Goal: Complete application form: Complete application form

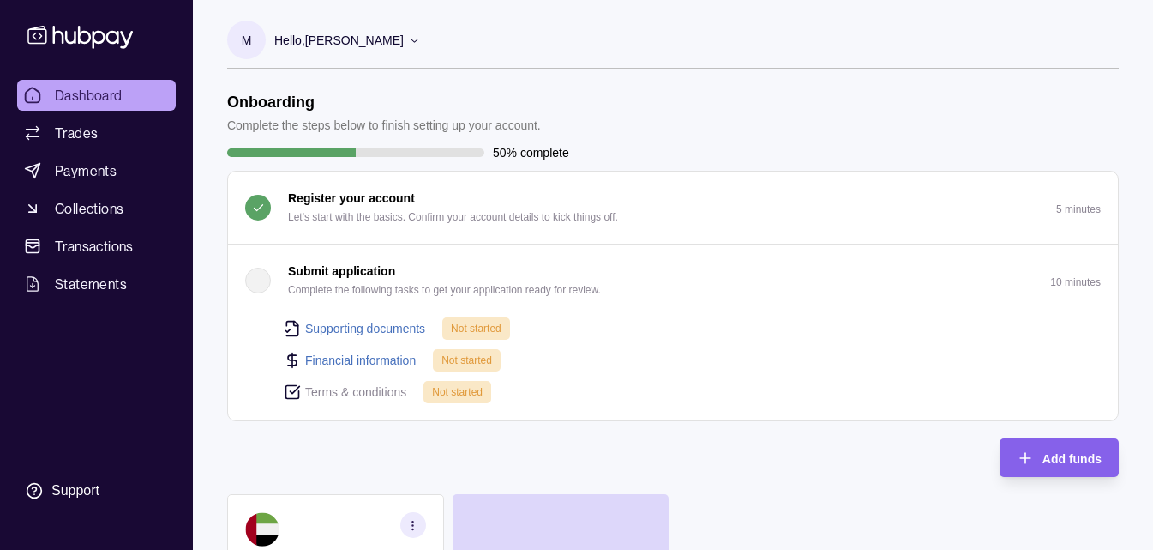
click at [559, 315] on button "Submit application Complete the following tasks to get your application ready f…" at bounding box center [673, 280] width 890 height 72
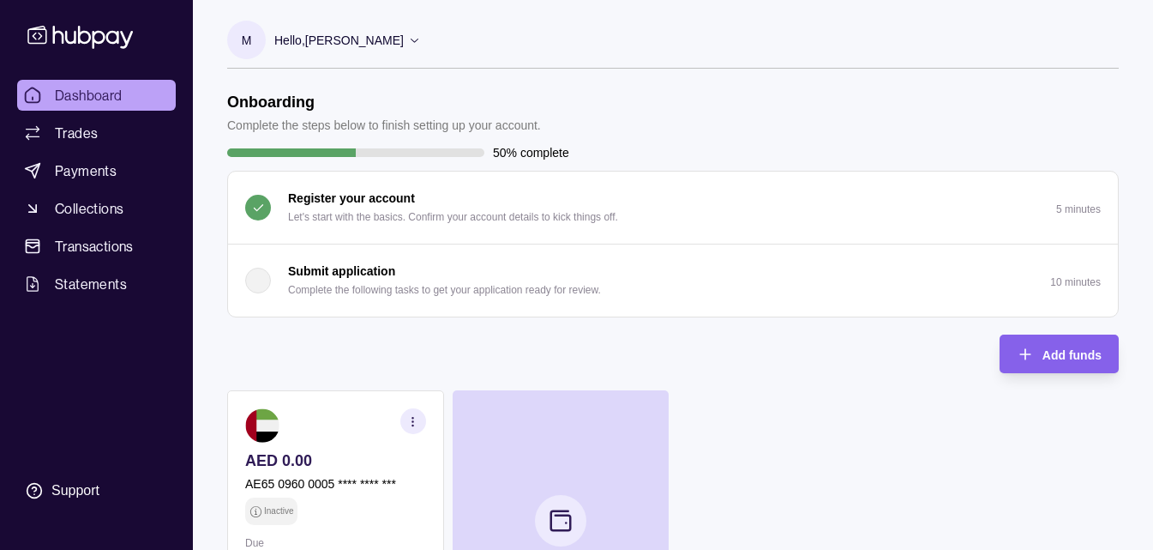
click at [344, 288] on p "Complete the following tasks to get your application ready for review." at bounding box center [444, 289] width 313 height 19
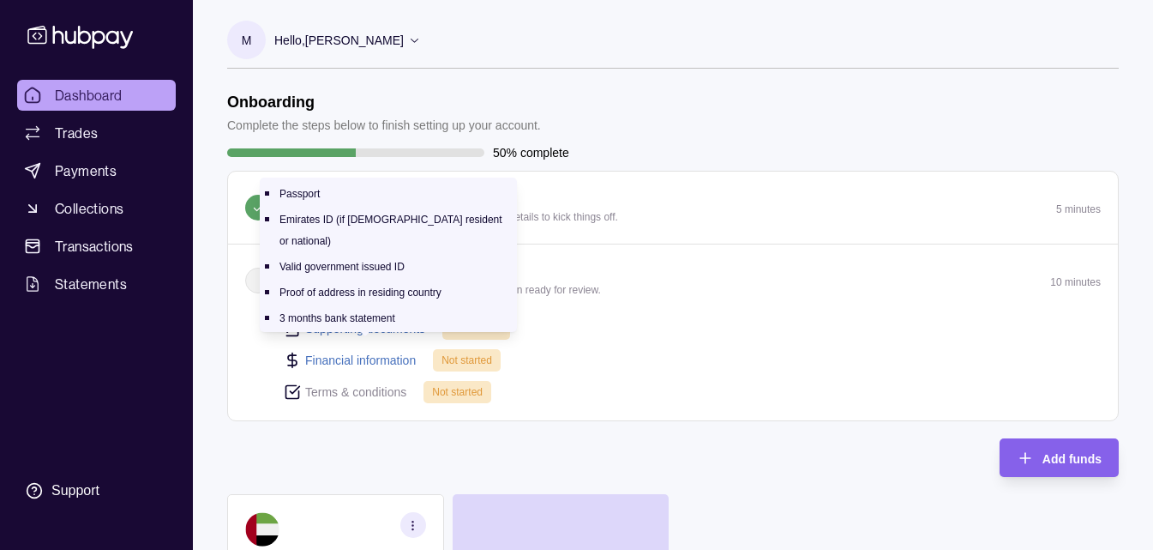
click at [358, 319] on link "Supporting documents" at bounding box center [365, 328] width 120 height 19
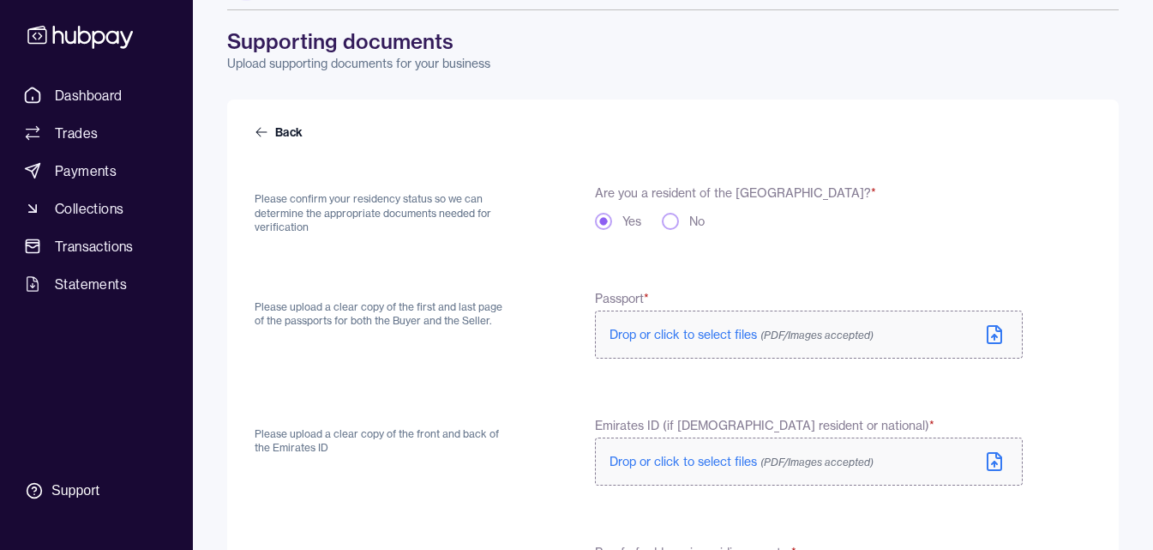
scroll to position [86, 0]
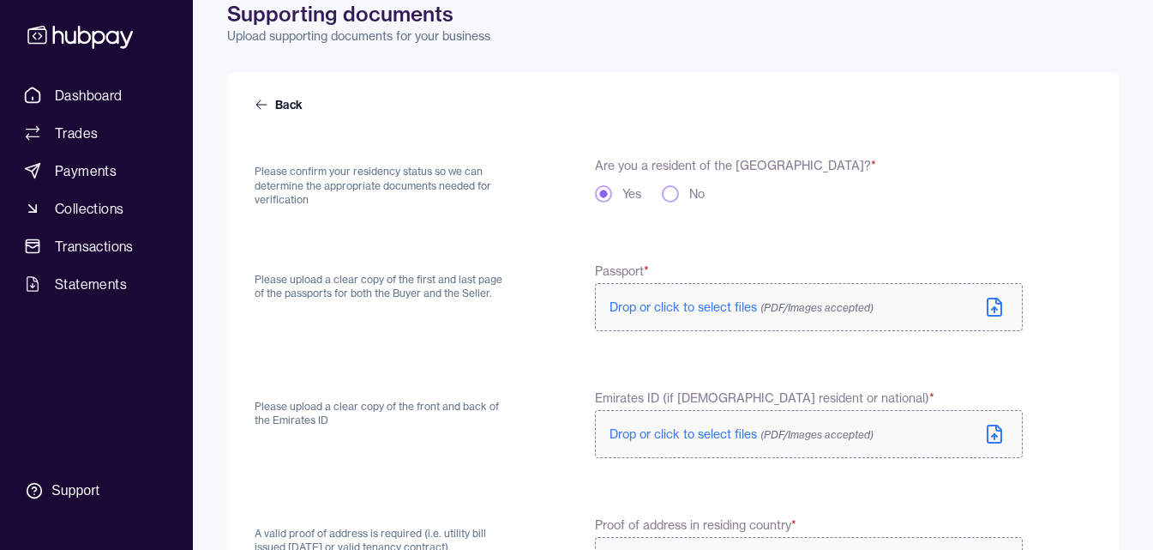
click at [665, 192] on button "No" at bounding box center [670, 193] width 17 height 17
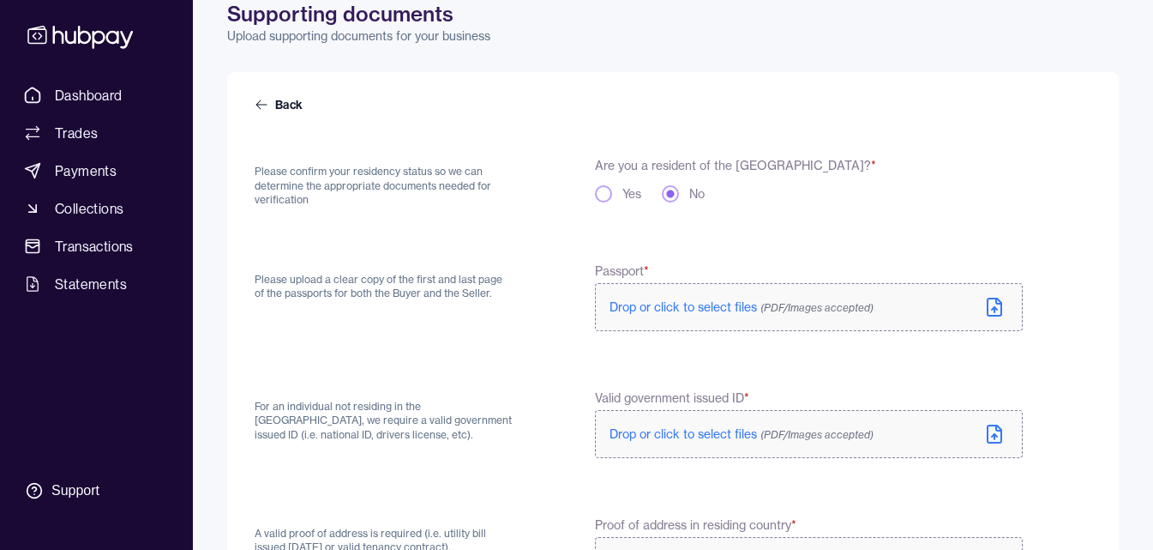
click at [640, 301] on span "Drop or click to select files (PDF/Images accepted)" at bounding box center [742, 306] width 264 height 15
click at [670, 434] on span "Drop or click to select files (PDF/Images accepted)" at bounding box center [742, 433] width 264 height 15
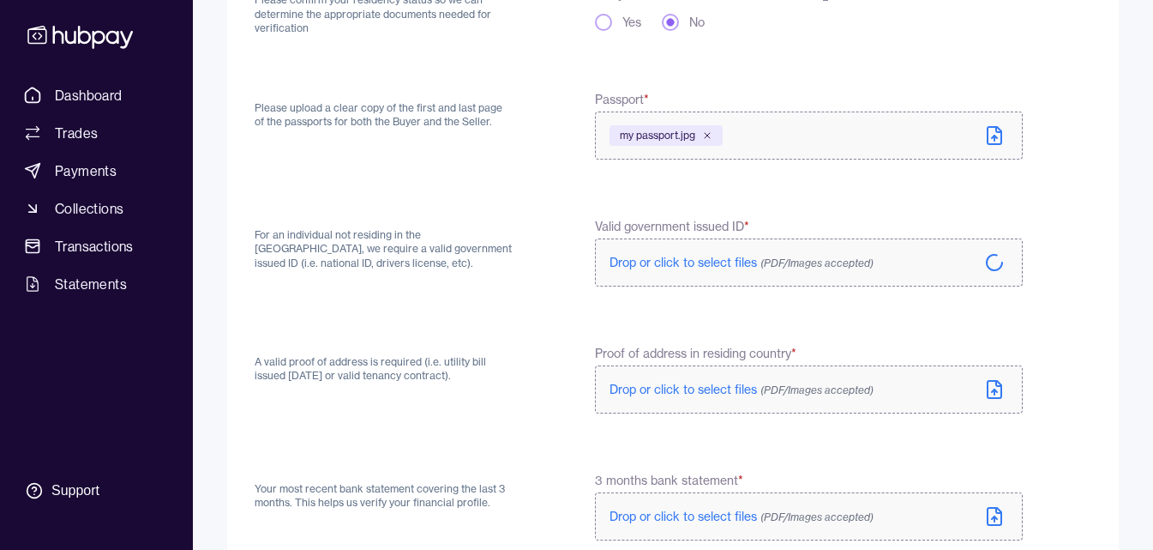
scroll to position [343, 0]
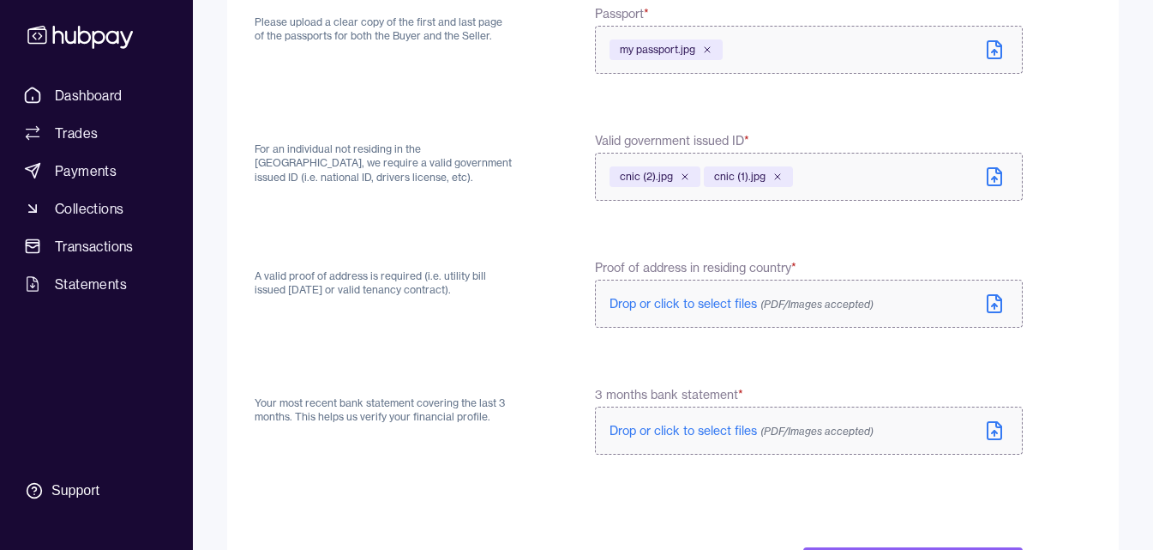
click at [683, 312] on label "Drop or click to select files (PDF/Images accepted)" at bounding box center [809, 304] width 428 height 48
click at [653, 425] on span "Drop or click to select files (PDF/Images accepted)" at bounding box center [742, 430] width 264 height 15
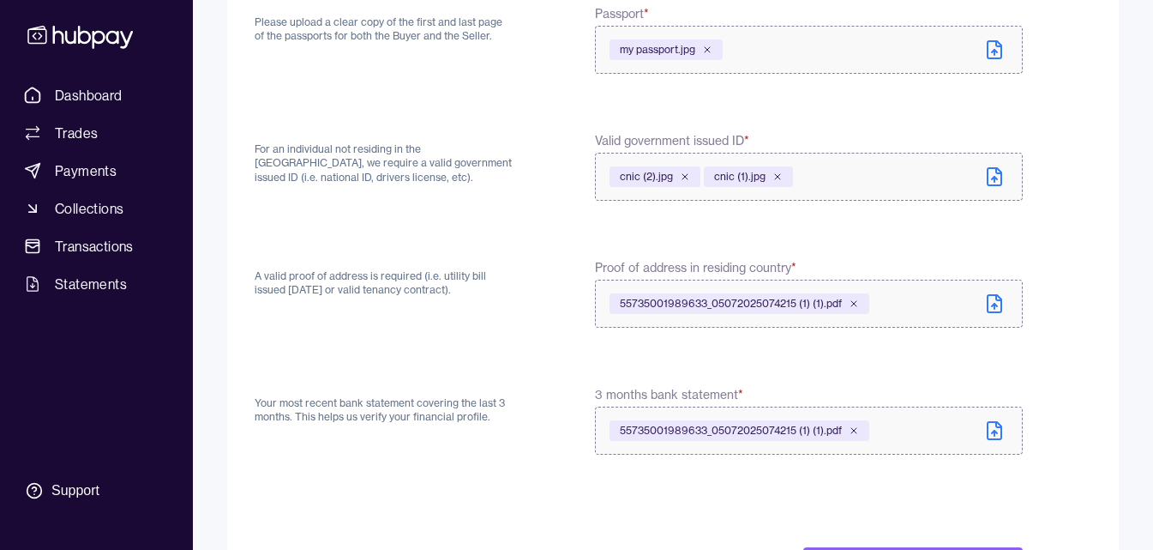
scroll to position [423, 0]
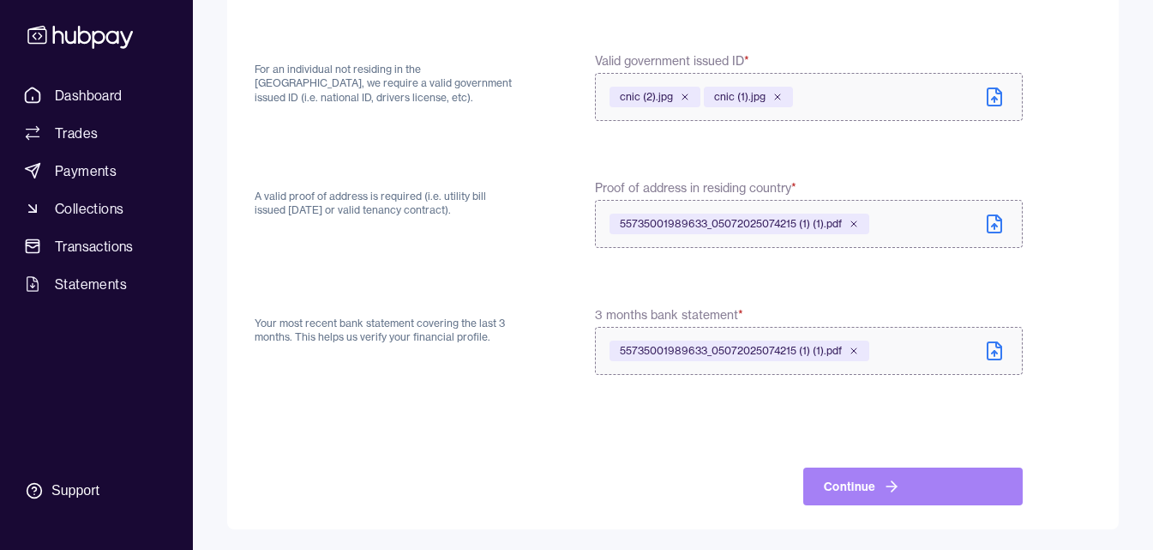
click at [904, 490] on button "Continue" at bounding box center [913, 486] width 220 height 38
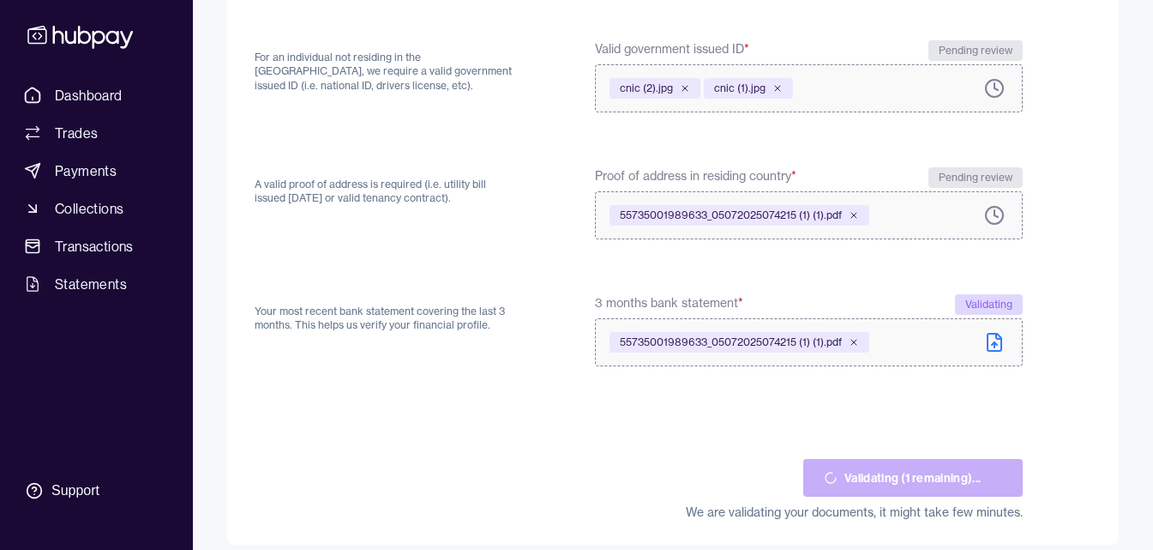
scroll to position [450, 0]
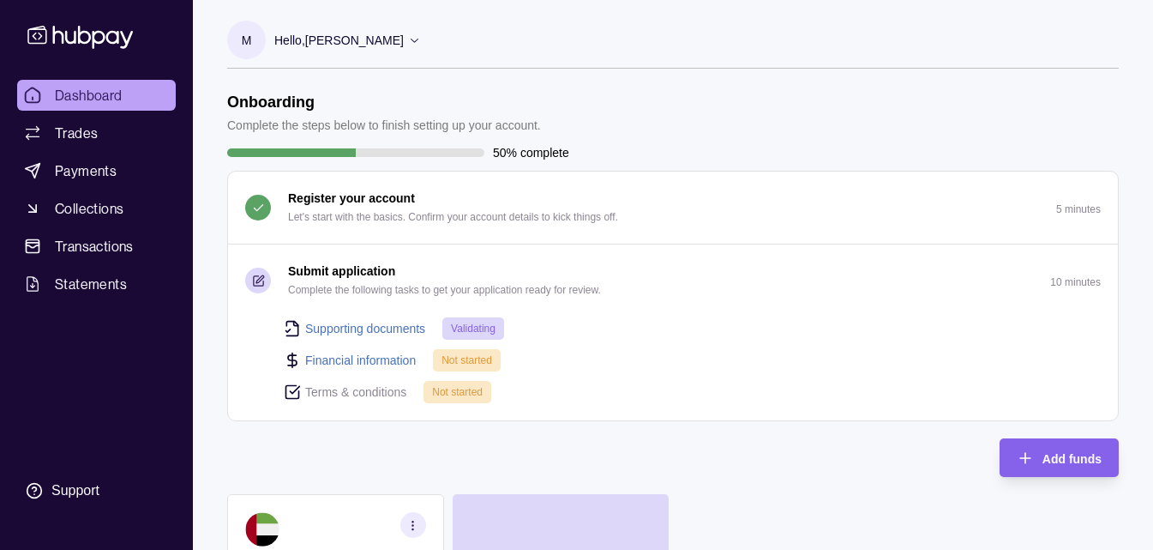
click at [392, 358] on link "Financial information" at bounding box center [360, 360] width 111 height 19
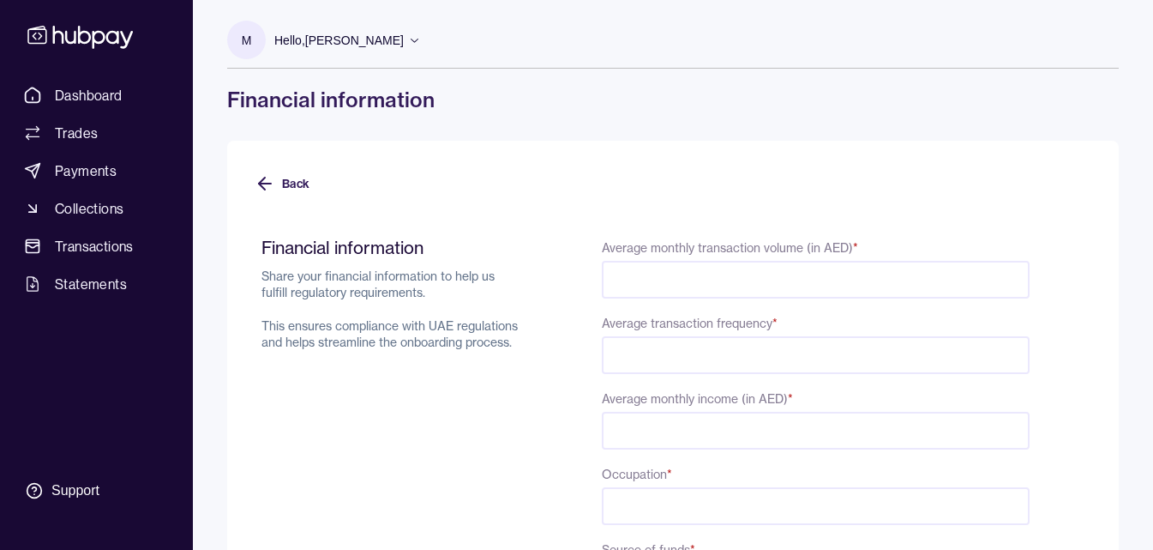
select select "*****"
type input "*"
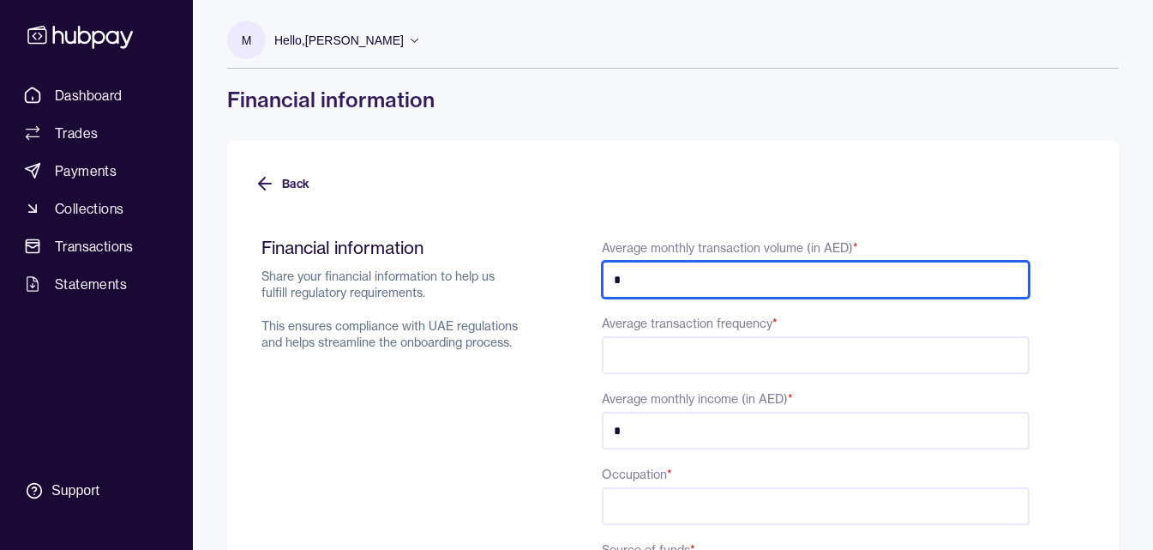
click at [641, 277] on input "*" at bounding box center [816, 280] width 428 height 38
type input "*"
type input "******"
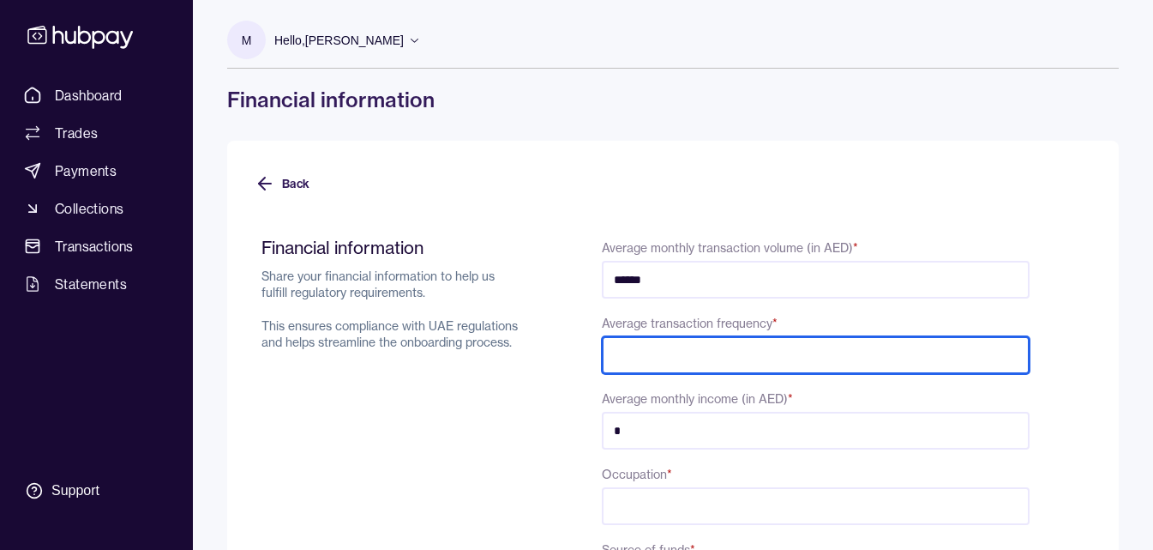
click at [673, 353] on input "Average transaction frequency *" at bounding box center [816, 355] width 428 height 38
click at [676, 357] on input "Average transaction frequency *" at bounding box center [816, 355] width 428 height 38
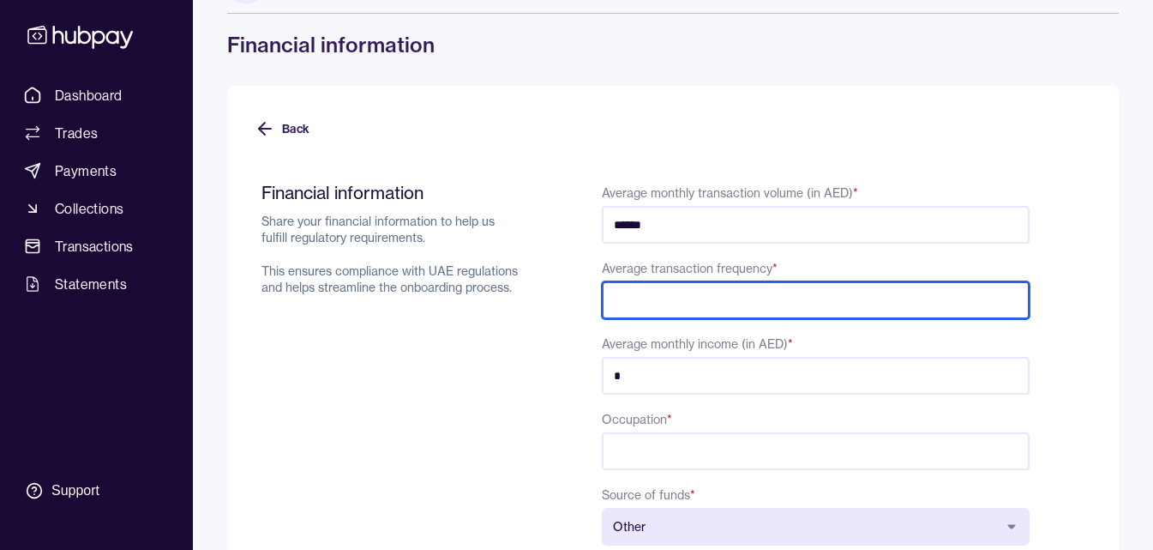
scroll to position [86, 0]
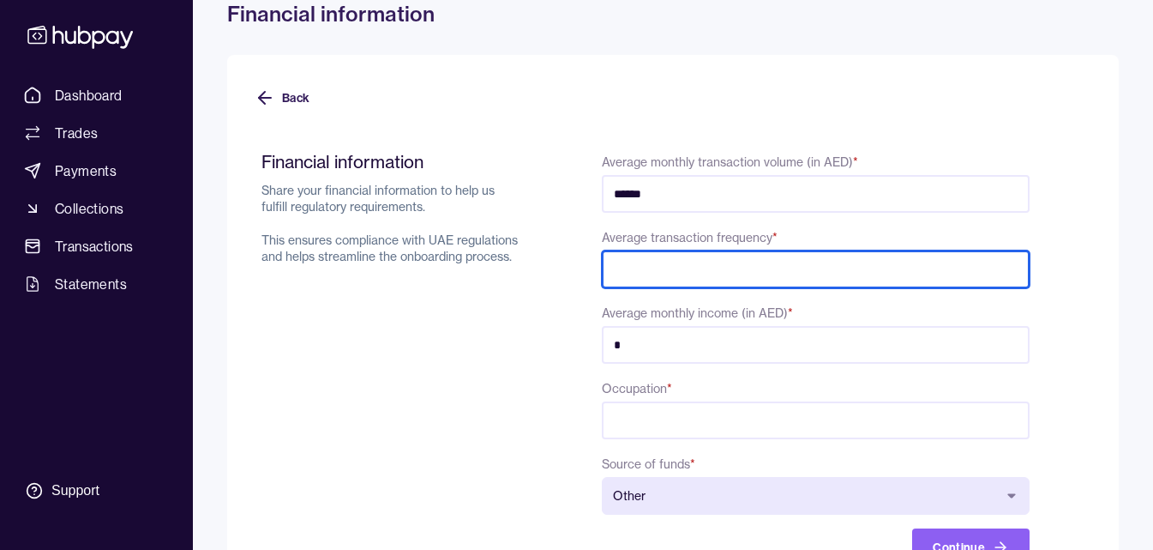
type input "***"
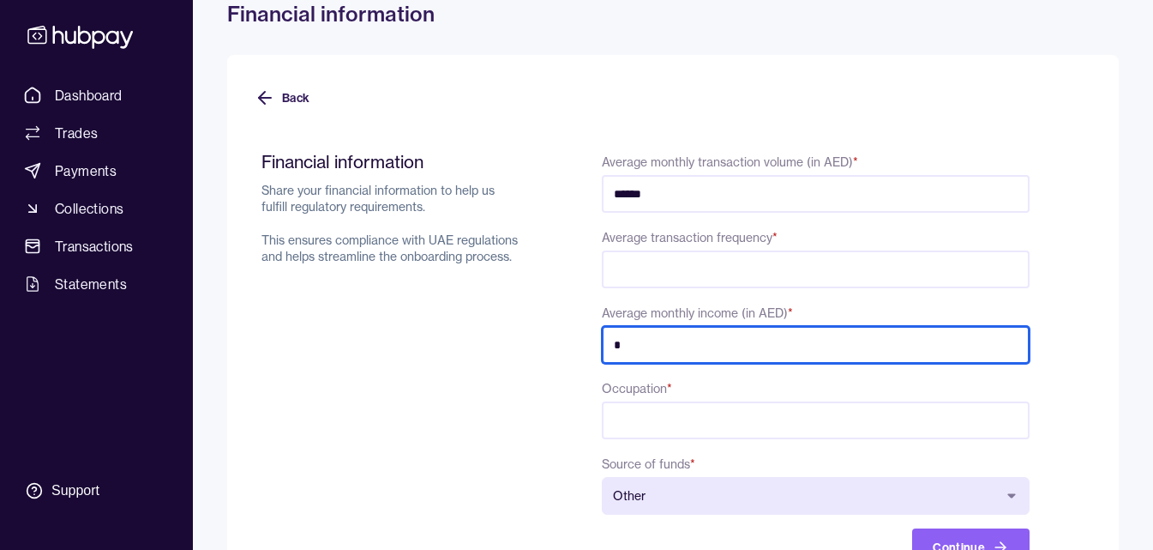
click at [675, 357] on input "*" at bounding box center [816, 345] width 428 height 38
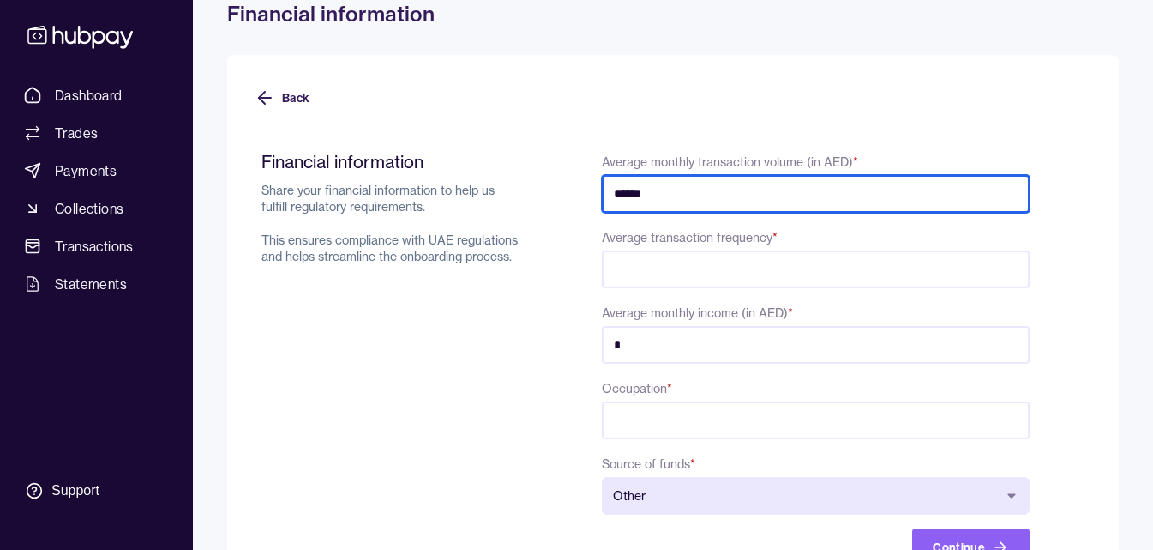
click at [696, 207] on input "******" at bounding box center [816, 194] width 428 height 38
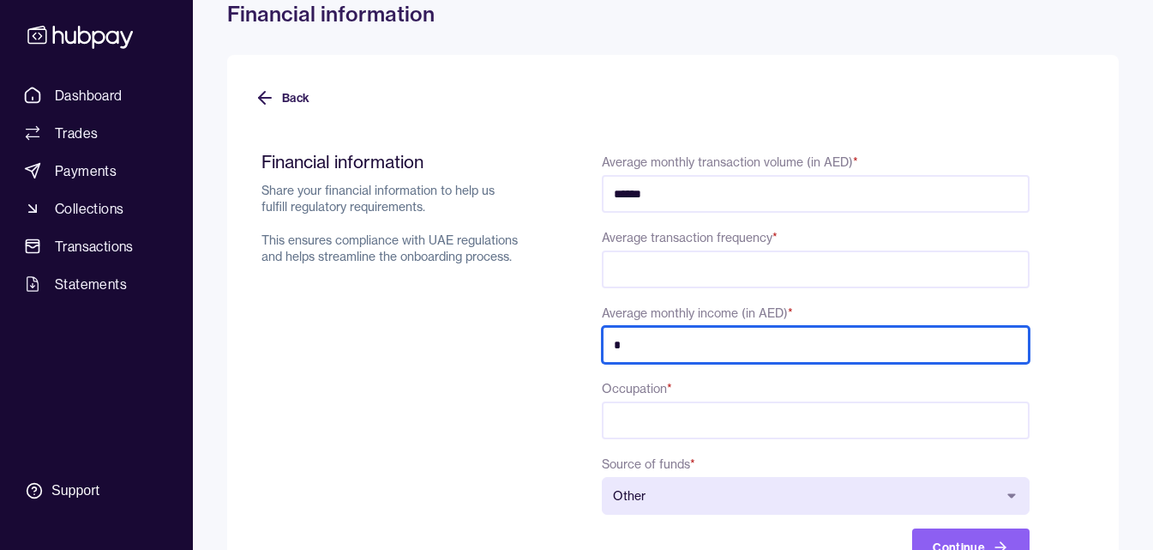
click at [656, 354] on input "*" at bounding box center [816, 345] width 428 height 38
type input "******"
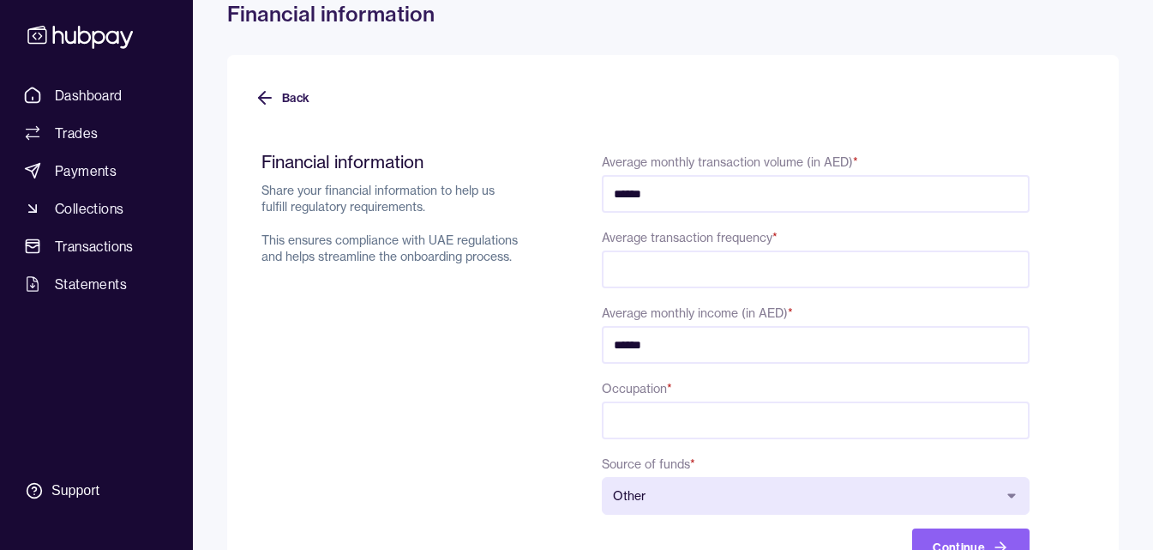
click at [657, 419] on input "Occupation *" at bounding box center [816, 420] width 428 height 38
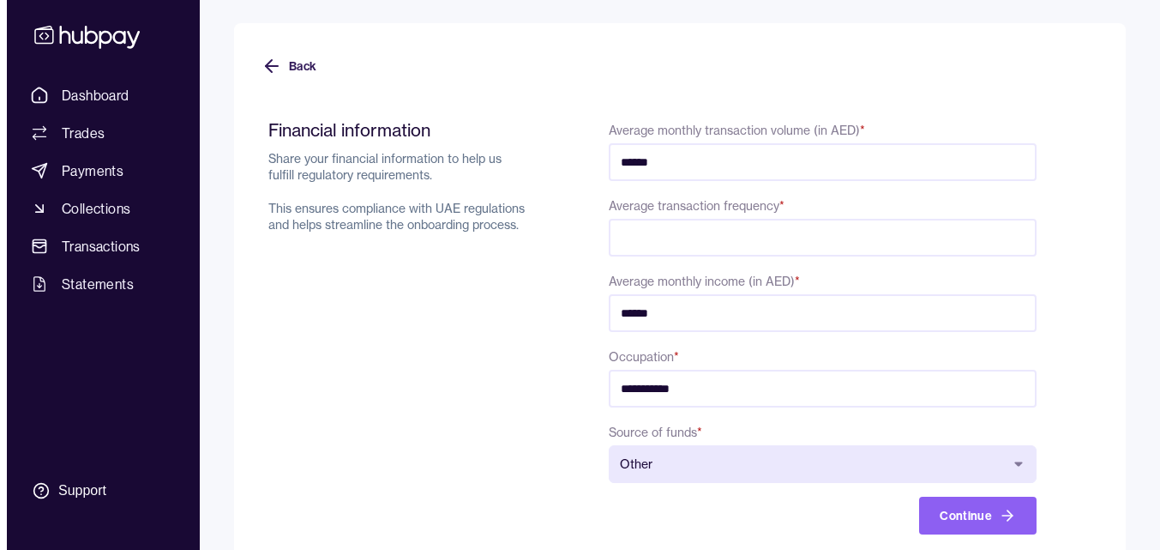
scroll to position [147, 0]
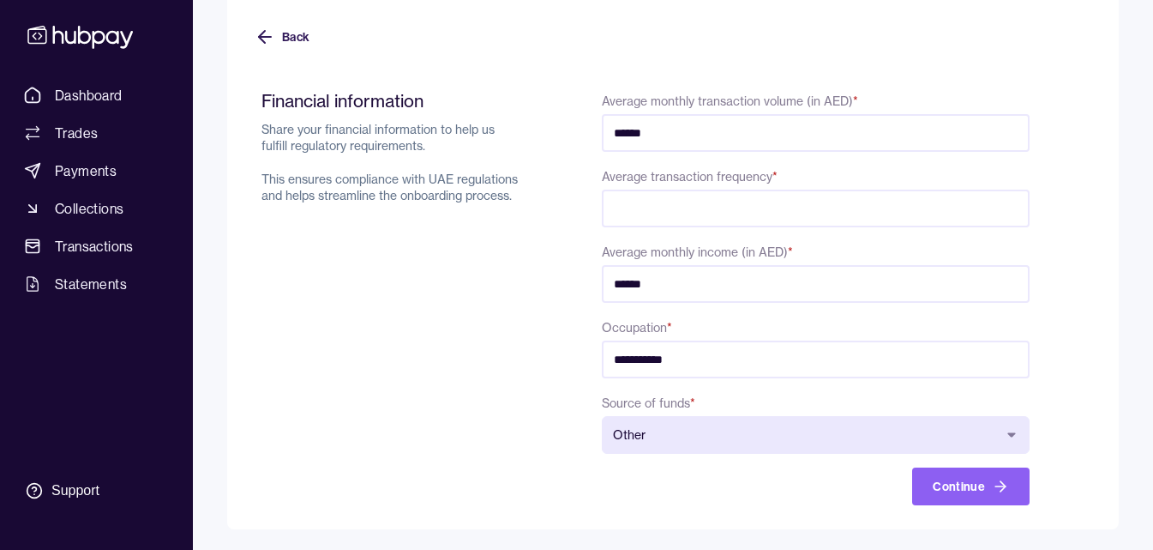
type input "**********"
click at [666, 430] on body "**********" at bounding box center [576, 201] width 1153 height 696
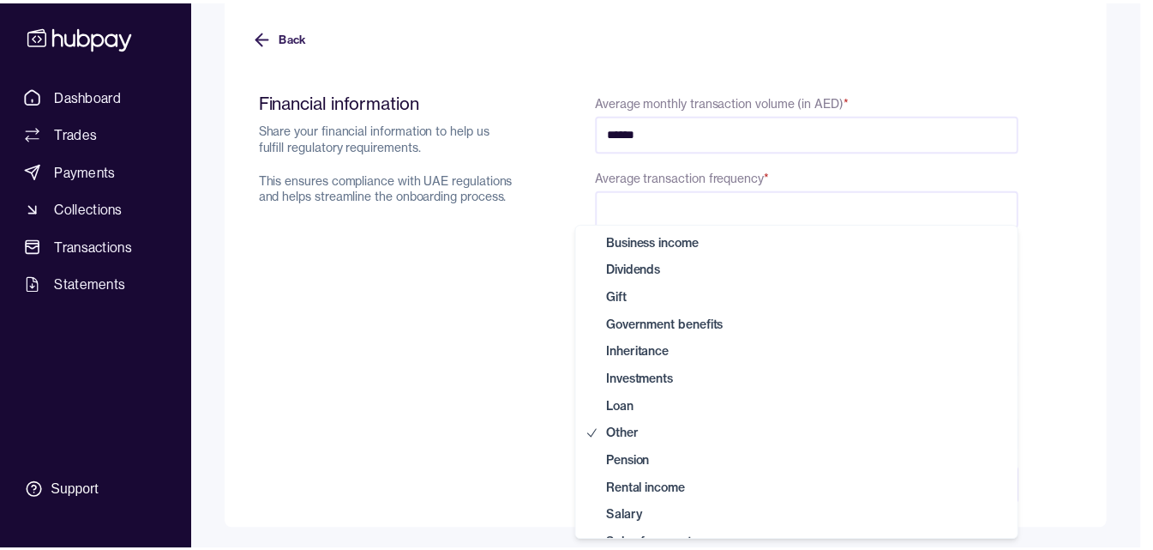
scroll to position [0, 0]
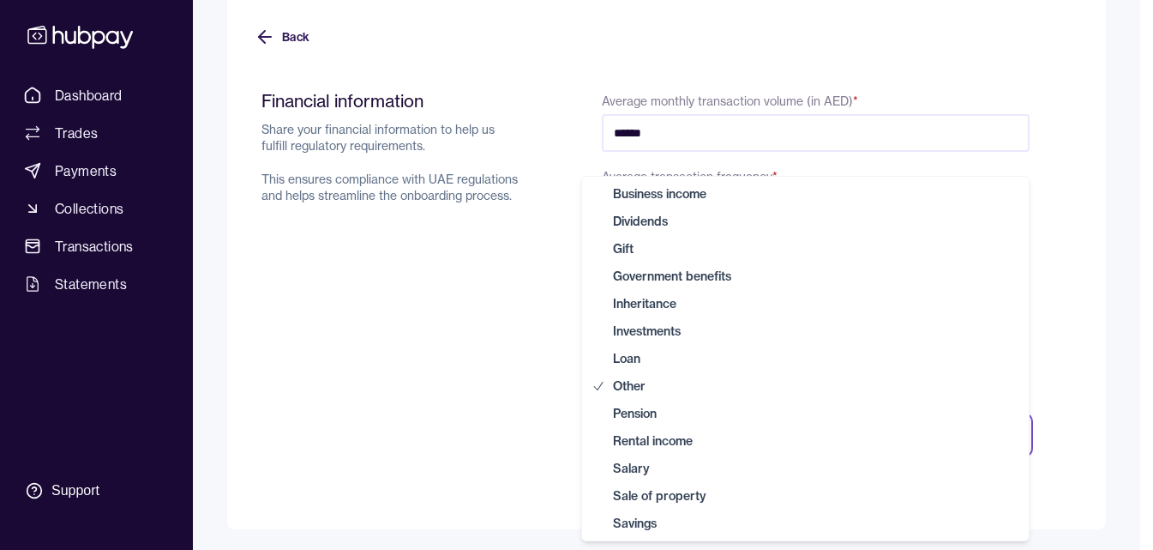
click at [479, 437] on html "**********" at bounding box center [576, 201] width 1153 height 696
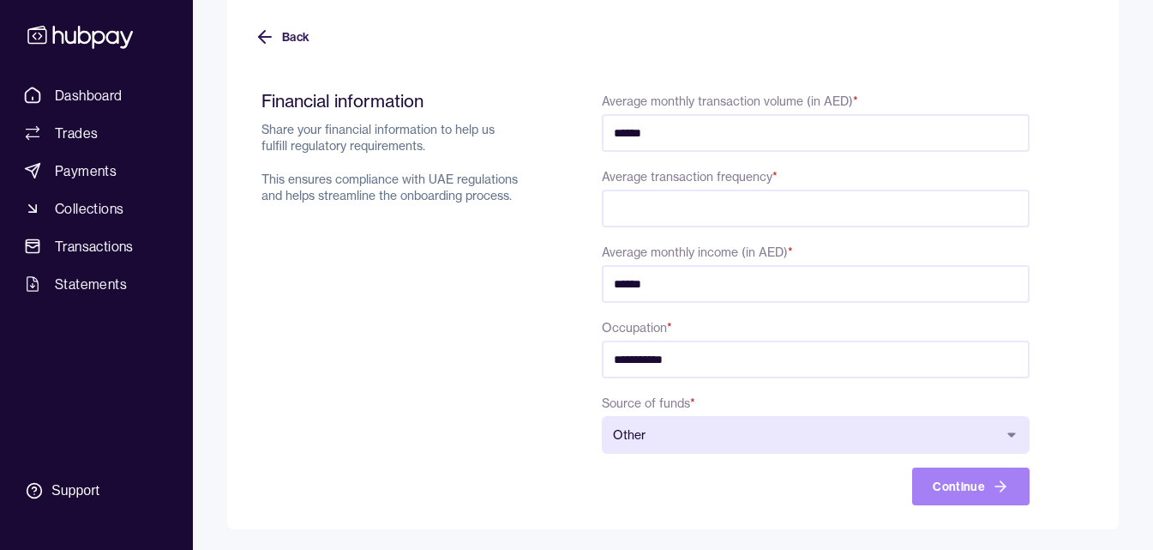
click at [954, 491] on button "Continue" at bounding box center [970, 486] width 117 height 38
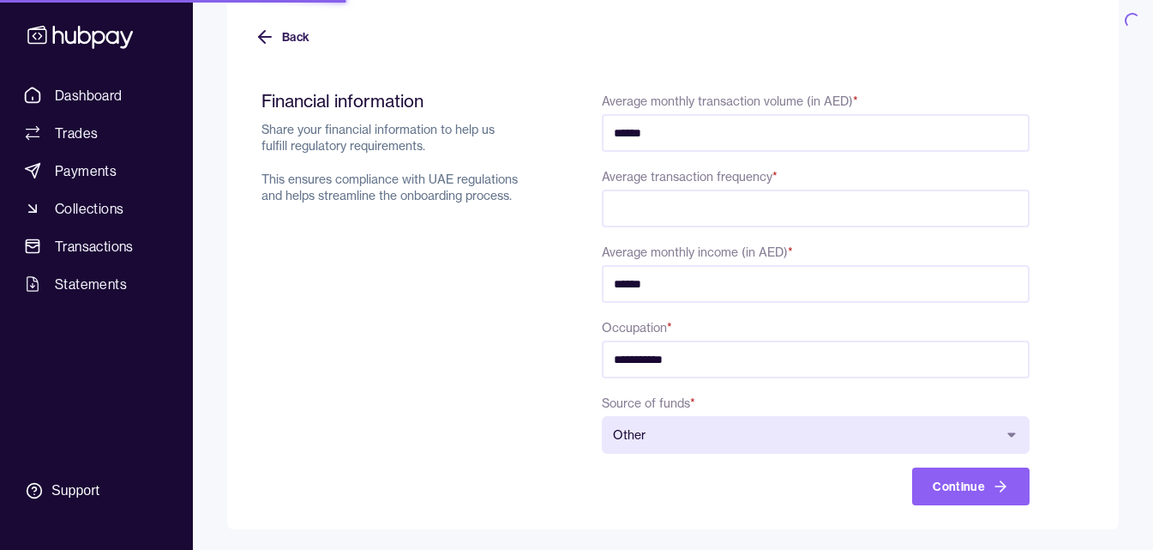
type input "*****"
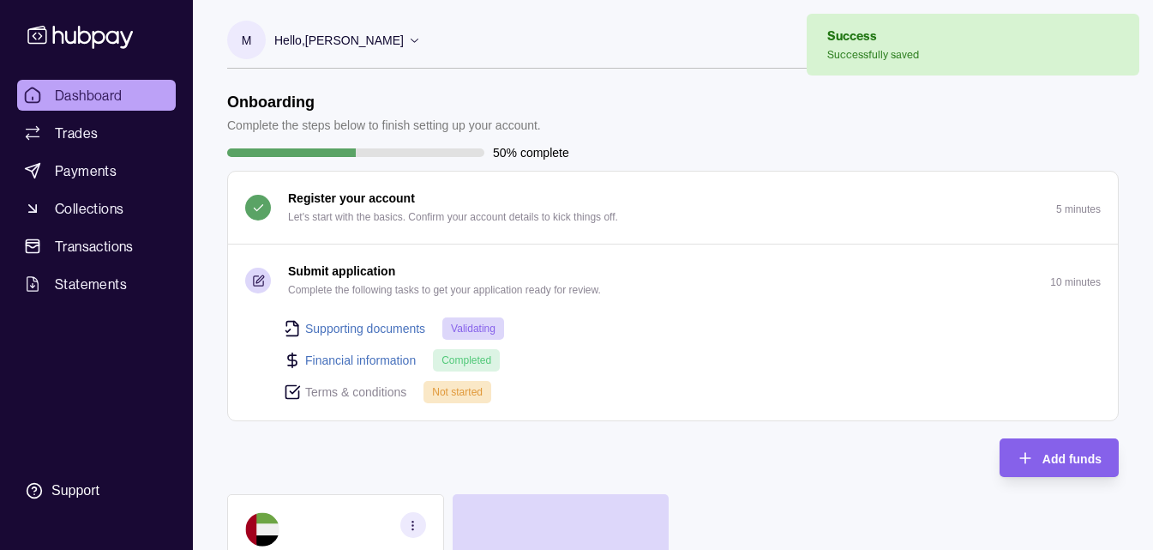
click at [354, 389] on p "Terms & conditions" at bounding box center [355, 391] width 101 height 19
click at [457, 383] on p "Not started" at bounding box center [457, 391] width 51 height 19
click at [457, 388] on span "Not started" at bounding box center [457, 392] width 51 height 12
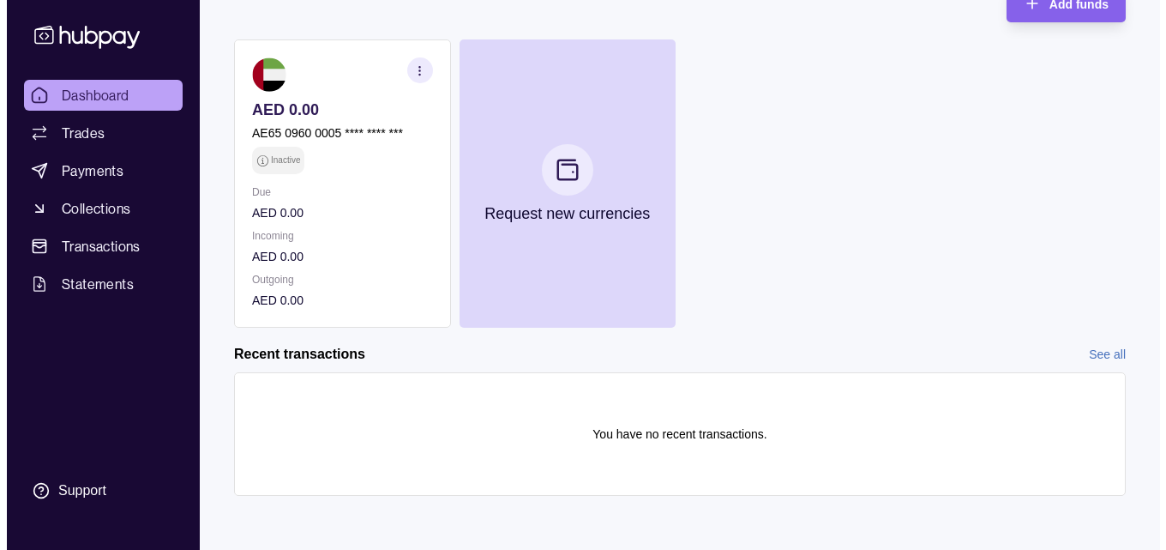
scroll to position [455, 0]
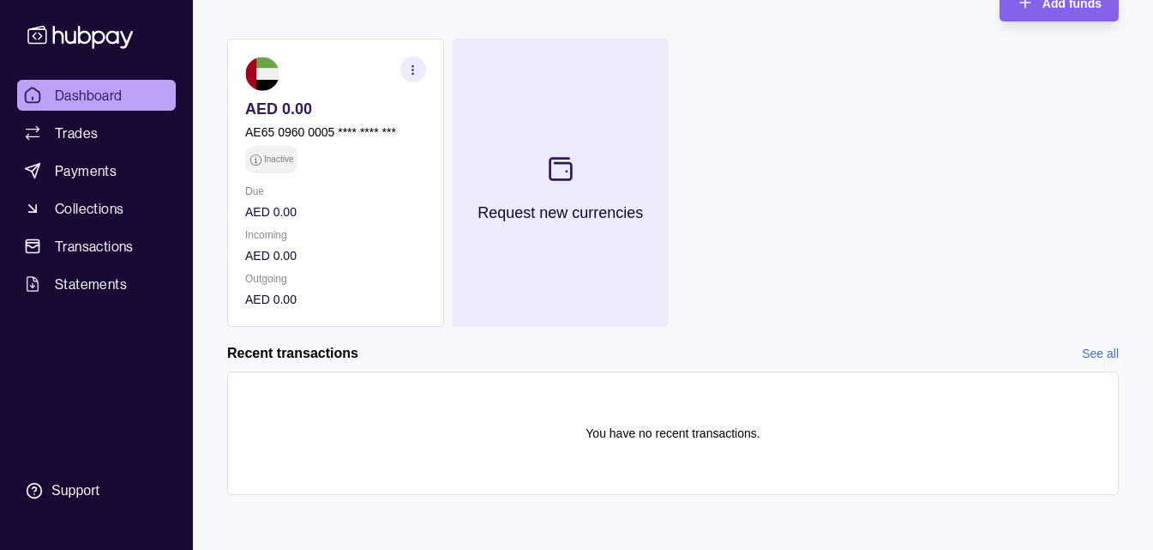
click at [538, 275] on button "Request new currencies" at bounding box center [561, 183] width 217 height 288
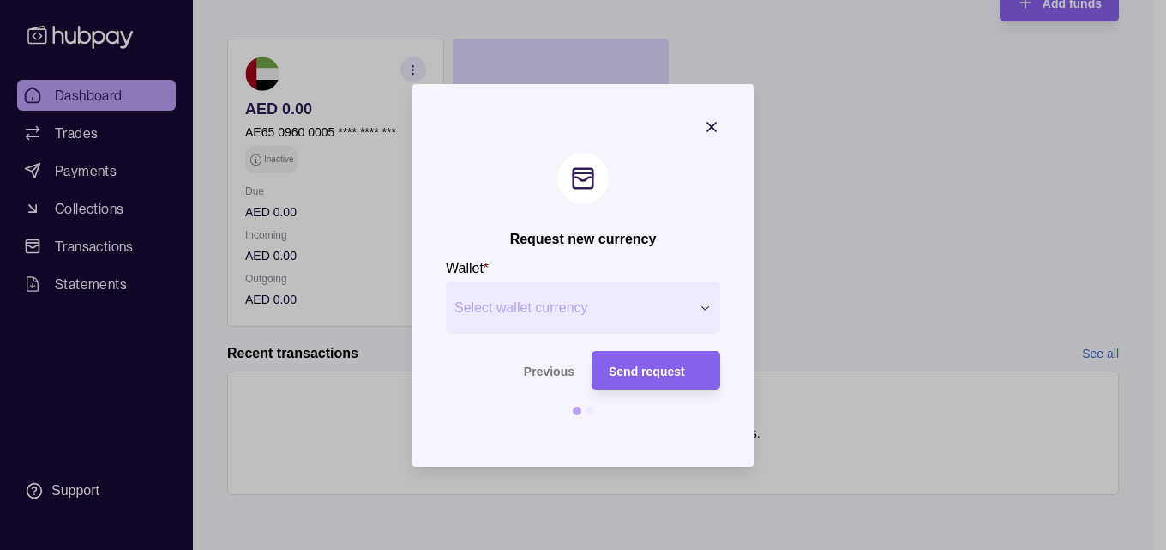
click at [534, 286] on button "Select wallet currency" at bounding box center [583, 307] width 274 height 51
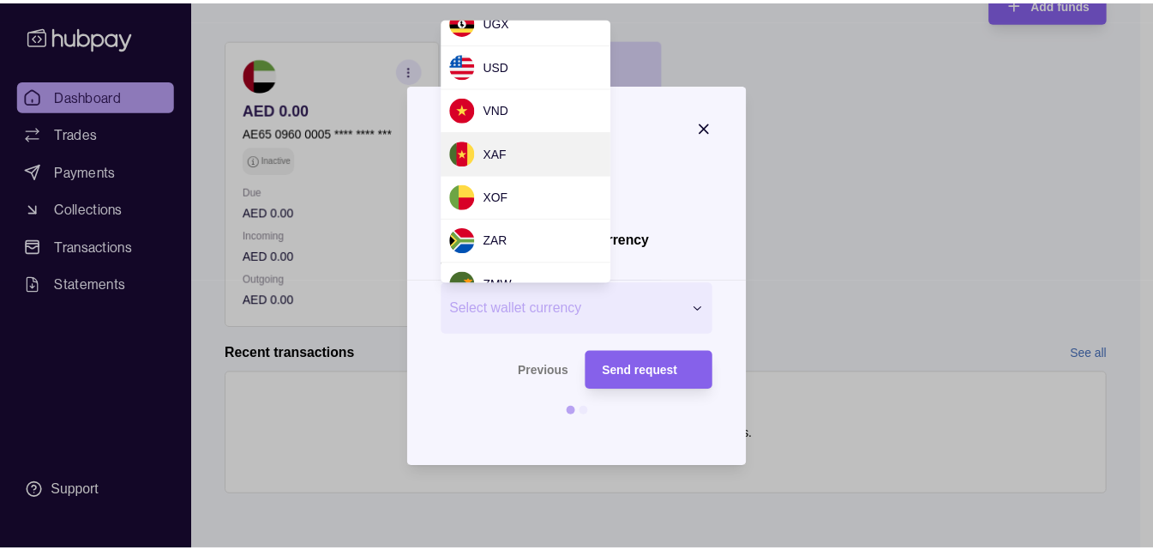
scroll to position [1703, 0]
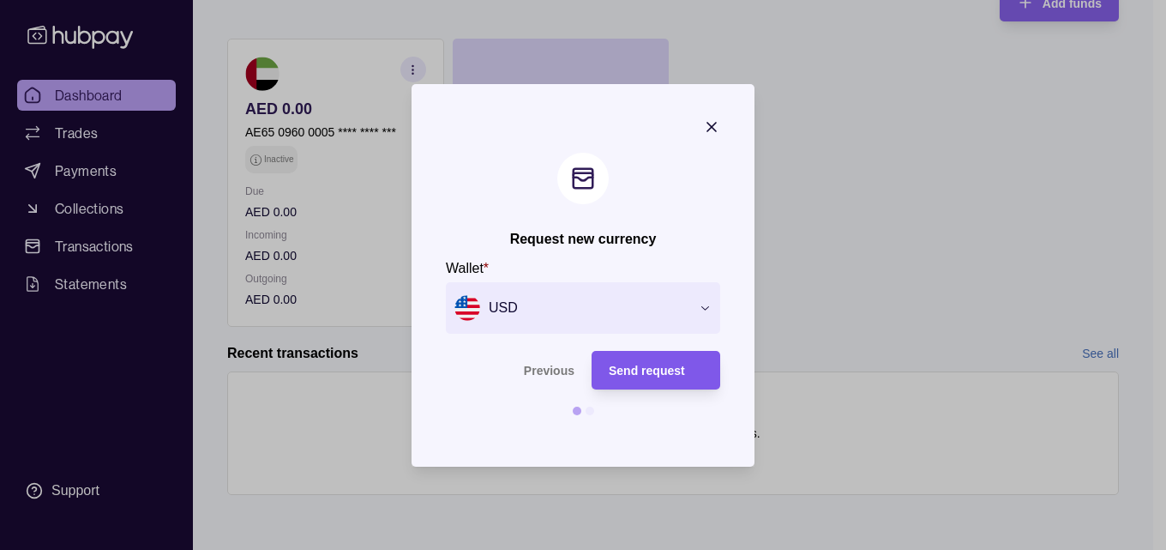
click at [646, 358] on div "Send request" at bounding box center [643, 370] width 120 height 39
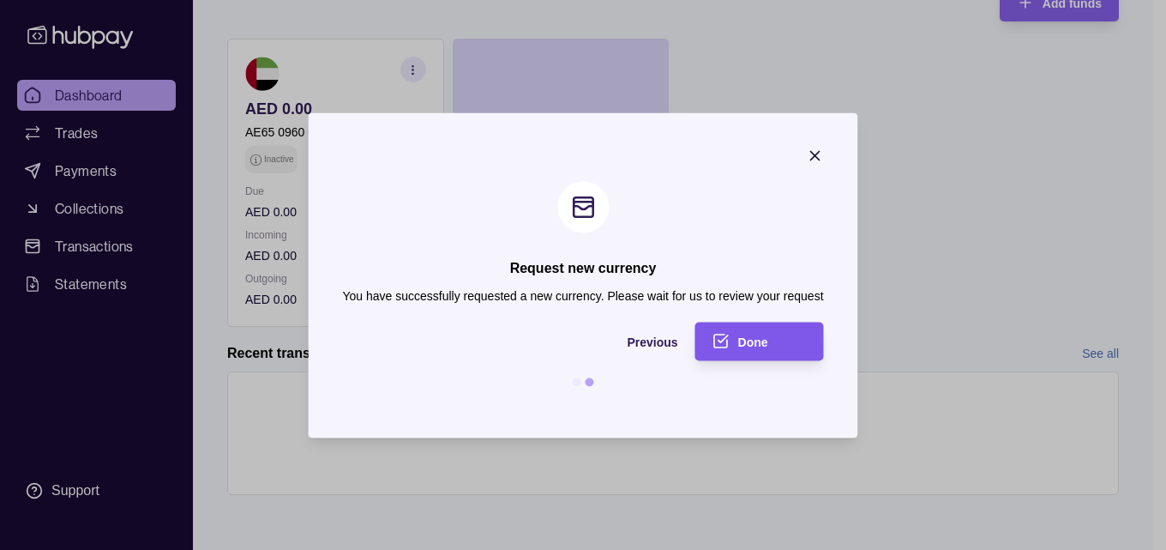
click at [765, 338] on span "Done" at bounding box center [753, 342] width 30 height 14
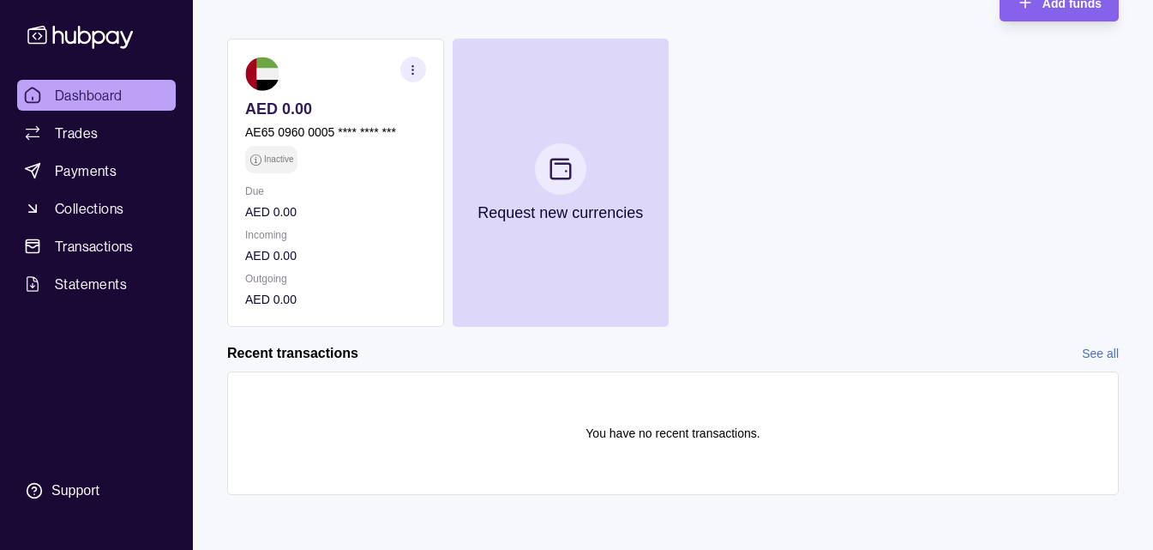
scroll to position [198, 0]
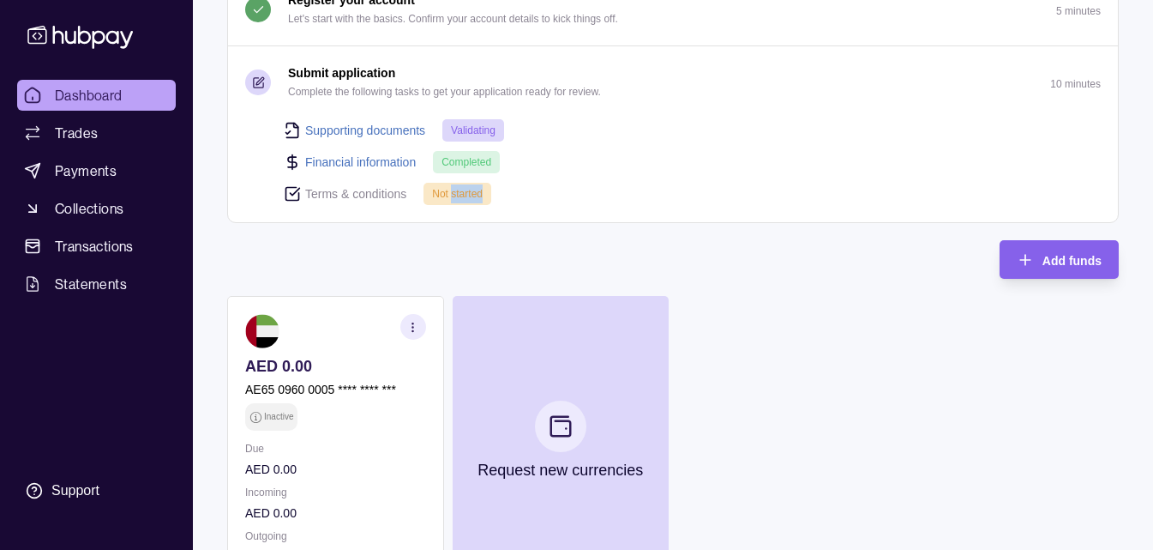
click at [756, 304] on div "AED 0.00 AE65 0960 0005 **** **** *** Inactive Due AED 0.00 Incoming AED 0.00 O…" at bounding box center [673, 440] width 892 height 288
click at [466, 199] on span "Not started" at bounding box center [457, 194] width 51 height 12
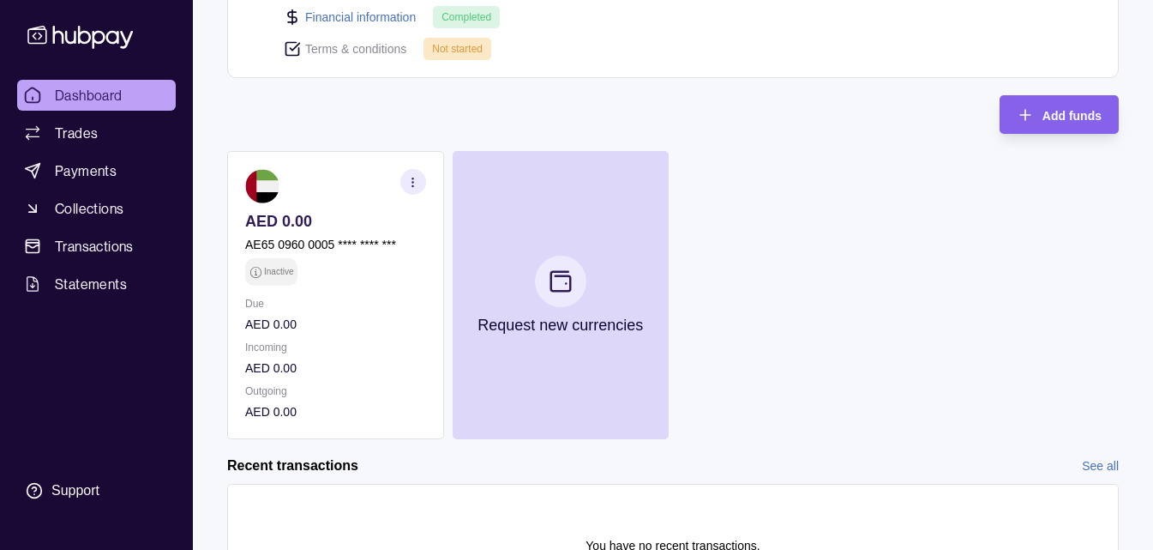
scroll to position [455, 0]
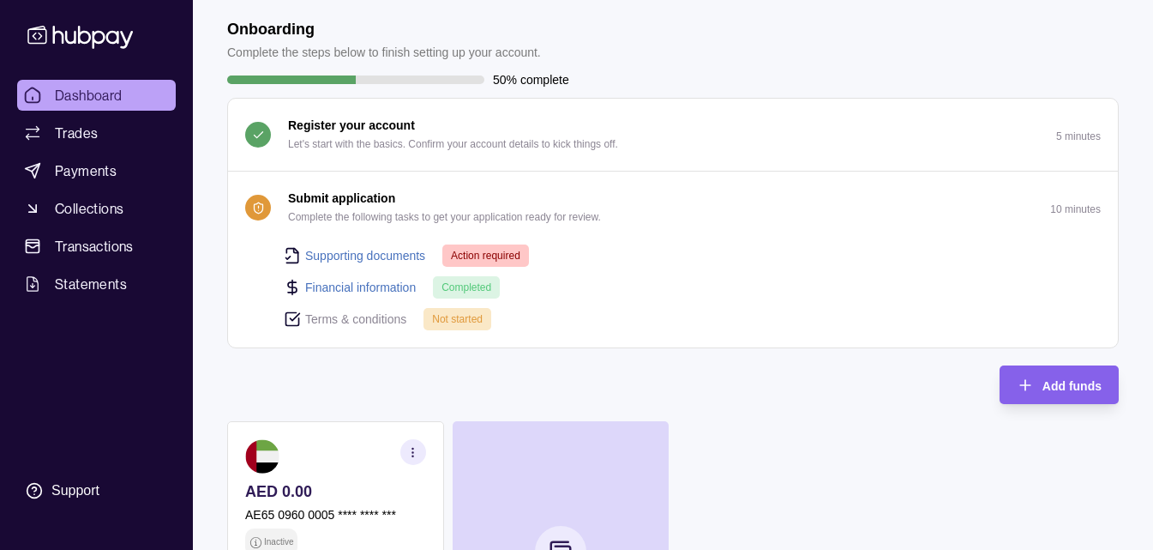
scroll to position [172, 0]
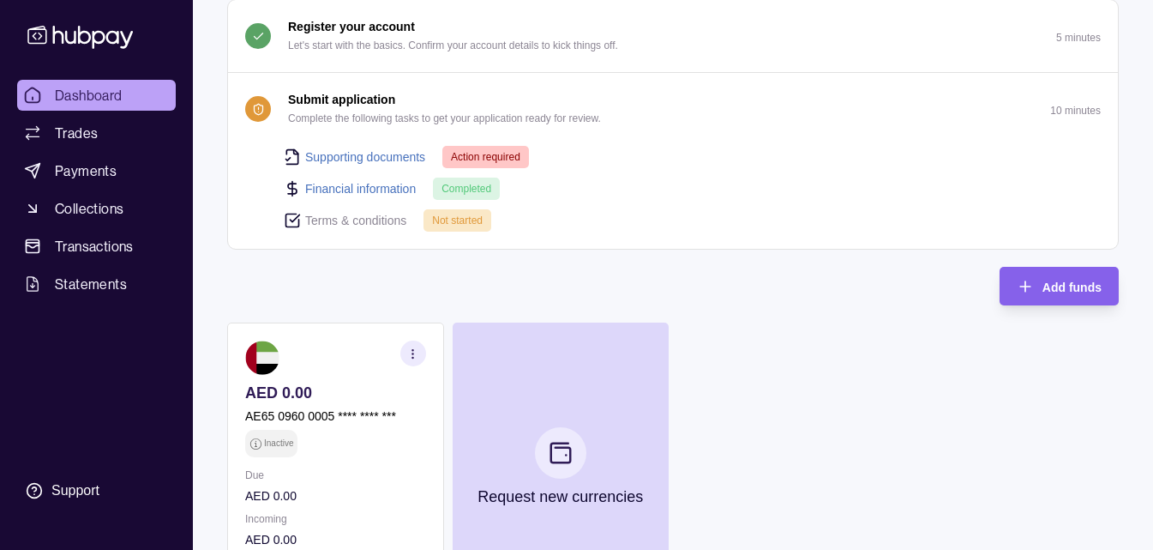
click at [406, 158] on link "Supporting documents" at bounding box center [365, 156] width 120 height 19
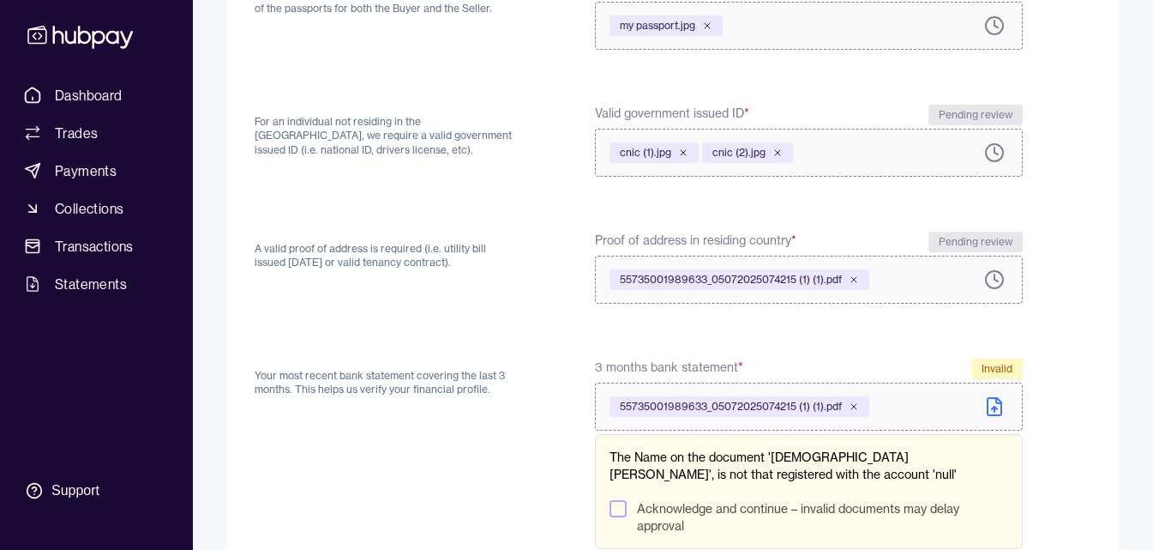
scroll to position [370, 0]
click at [719, 466] on p "The Name on the document 'Muhammad Naeem', is not that registered with the acco…" at bounding box center [809, 466] width 399 height 34
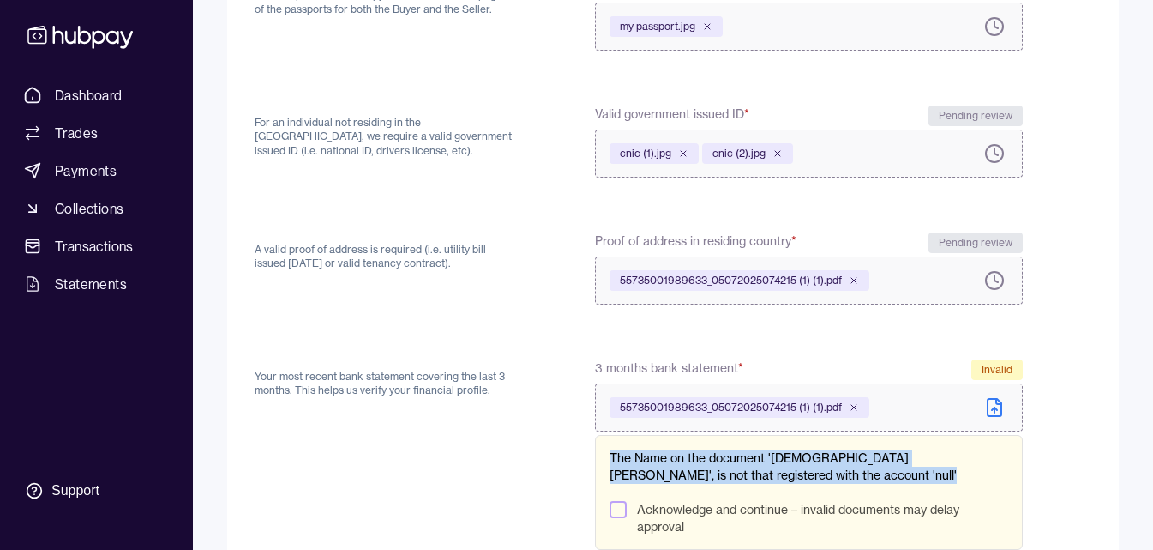
click at [719, 466] on p "The Name on the document 'Muhammad Naeem', is not that registered with the acco…" at bounding box center [809, 466] width 399 height 34
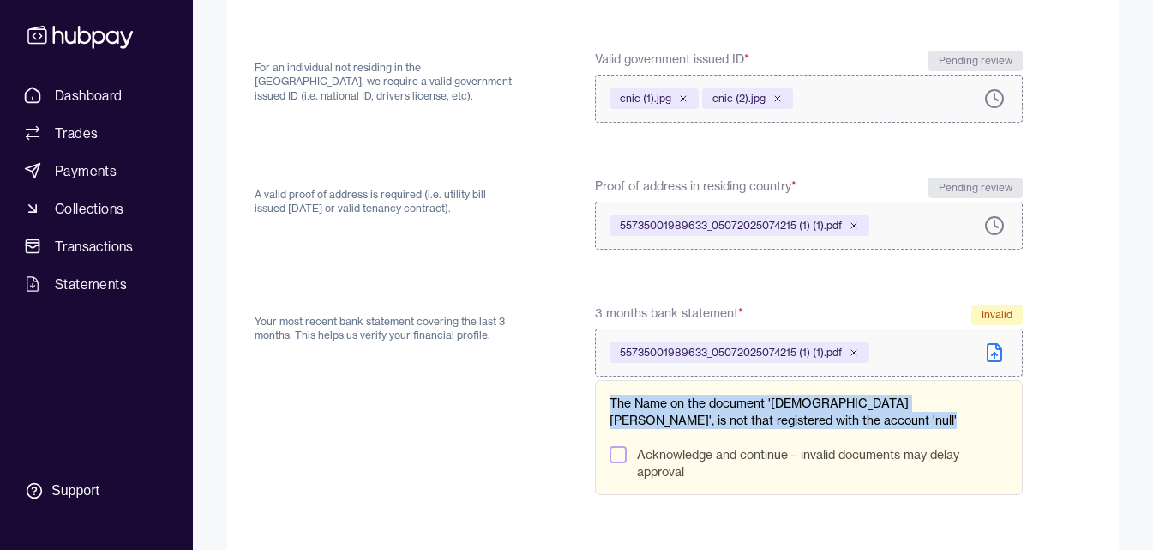
scroll to position [455, 0]
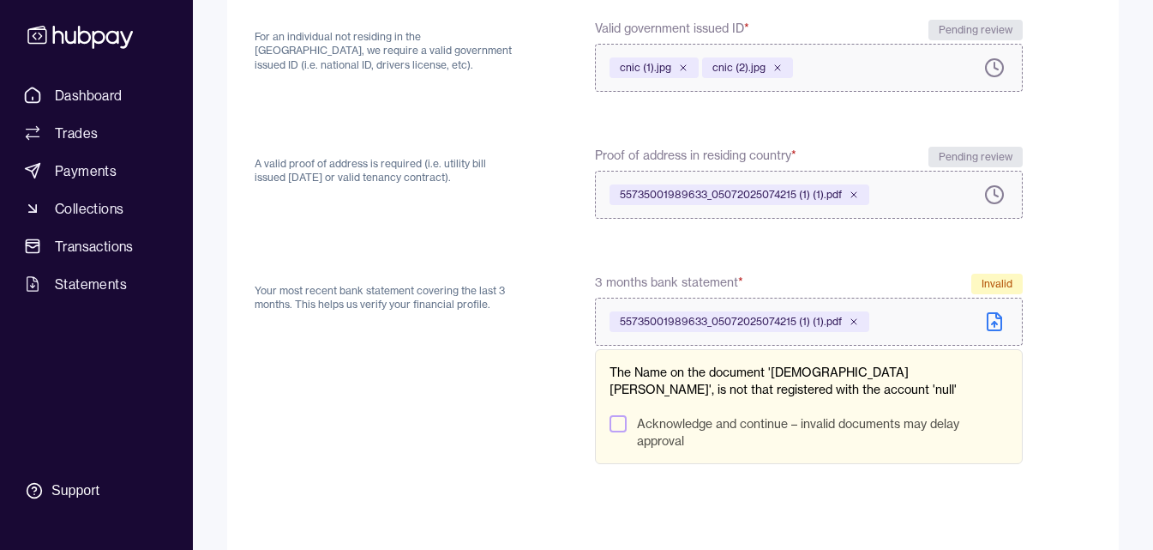
click at [670, 429] on label "Acknowledge and continue – invalid documents may delay approval" at bounding box center [822, 432] width 371 height 34
click at [627, 429] on button "Acknowledge and continue – invalid documents may delay approval" at bounding box center [618, 423] width 17 height 17
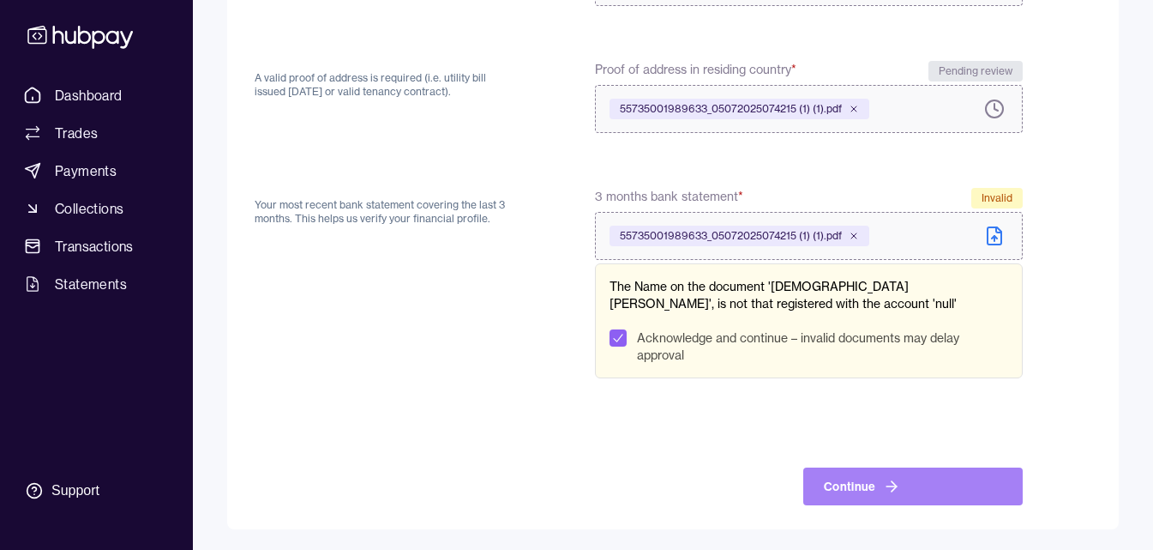
click at [871, 490] on button "Continue" at bounding box center [913, 486] width 220 height 38
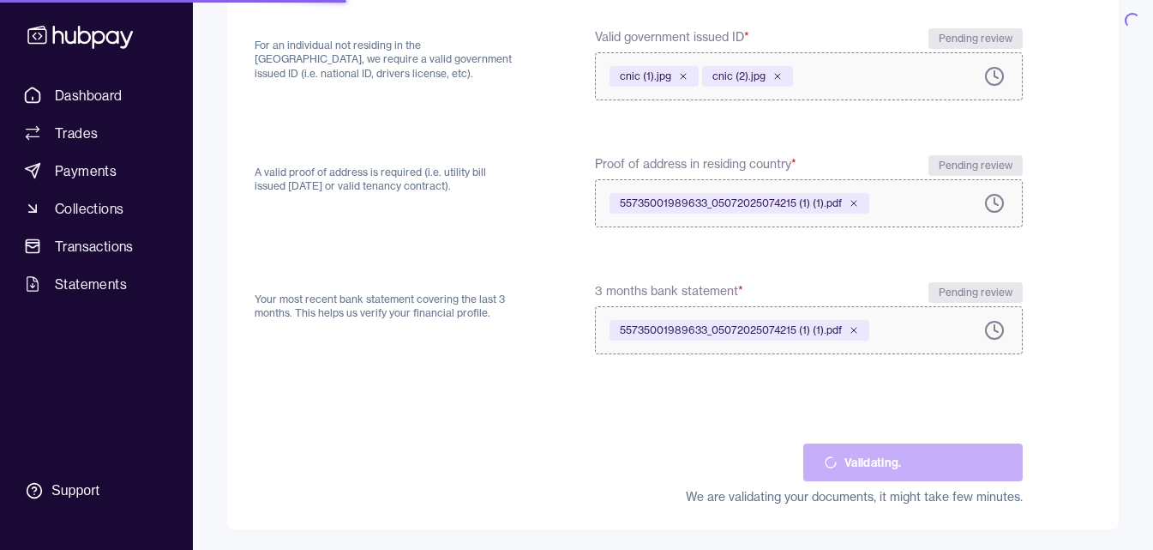
scroll to position [447, 0]
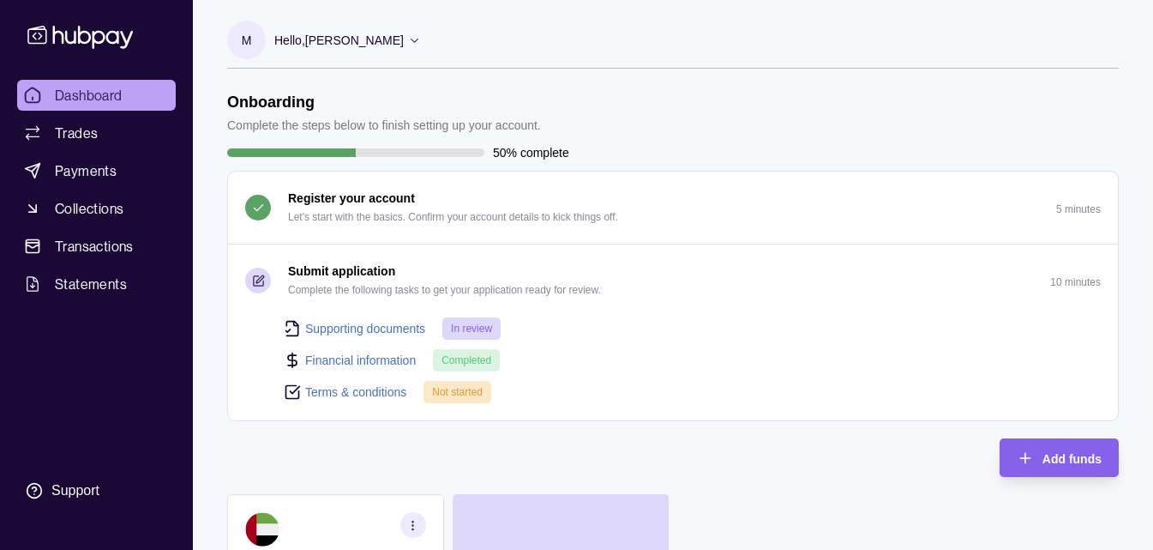
click at [358, 390] on link "Terms & conditions" at bounding box center [355, 391] width 101 height 19
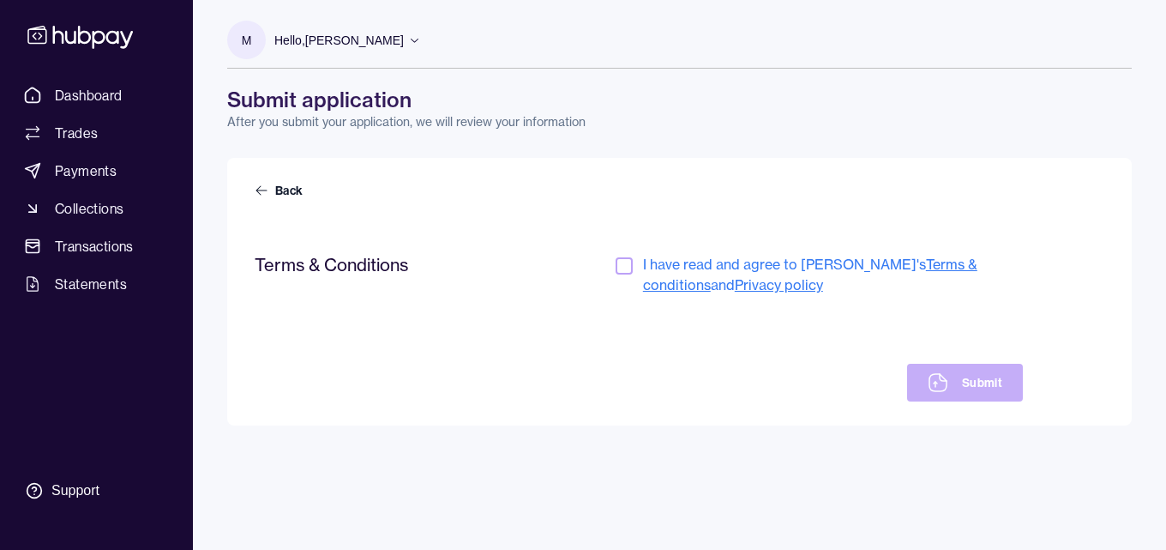
click at [628, 268] on button "button" at bounding box center [624, 265] width 17 height 17
click at [947, 382] on icon at bounding box center [938, 382] width 21 height 21
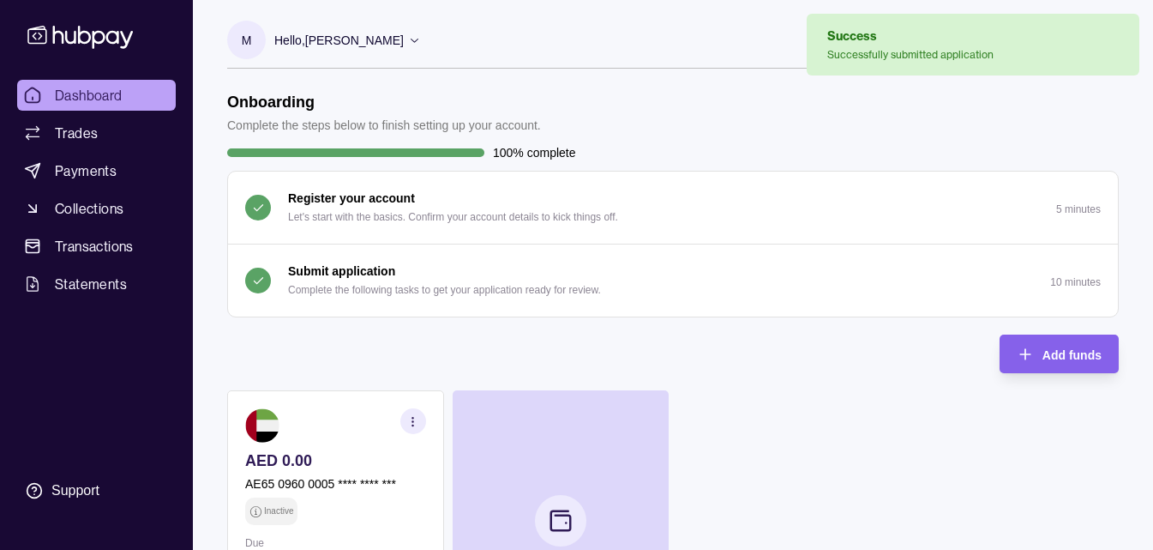
click at [611, 310] on button "Submit application Complete the following tasks to get your application ready f…" at bounding box center [673, 280] width 890 height 72
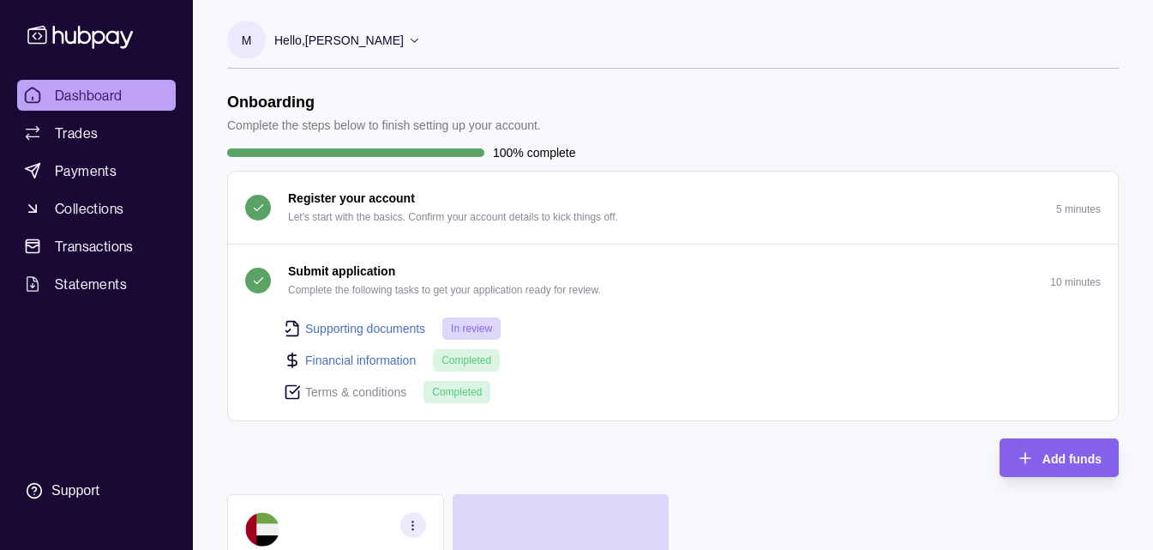
click at [603, 282] on button "Submit application Complete the following tasks to get your application ready f…" at bounding box center [673, 280] width 890 height 72
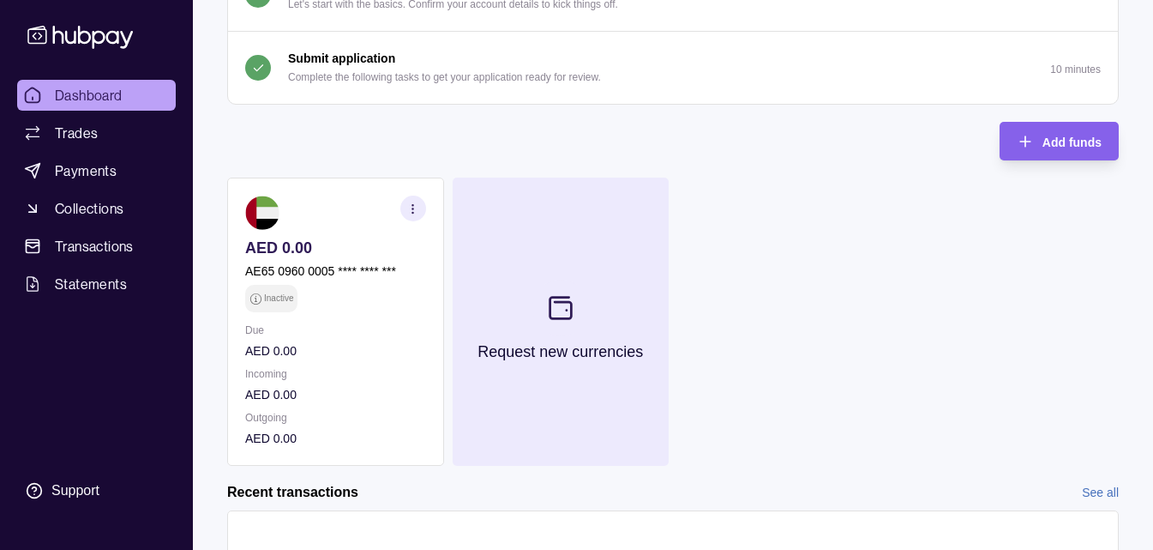
scroll to position [9, 0]
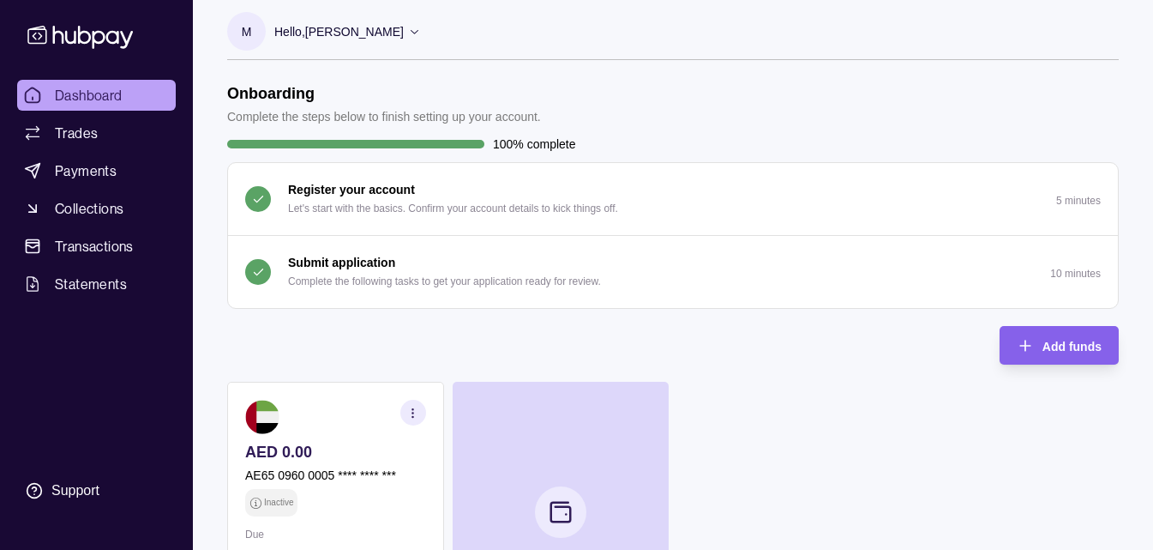
click at [568, 280] on p "Complete the following tasks to get your application ready for review." at bounding box center [444, 281] width 313 height 19
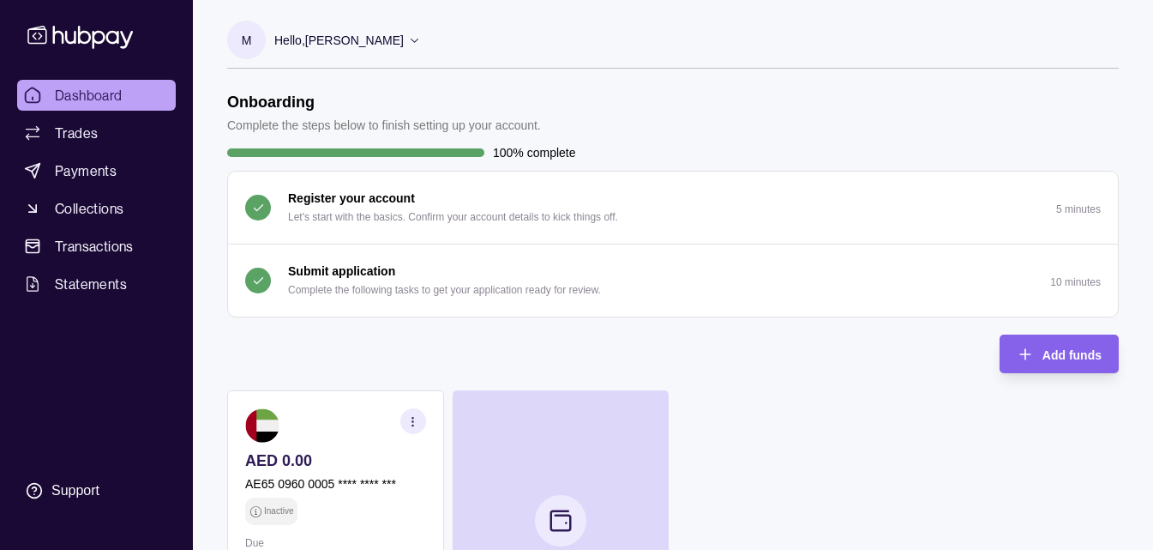
click at [624, 277] on button "Submit application Complete the following tasks to get your application ready f…" at bounding box center [673, 280] width 890 height 72
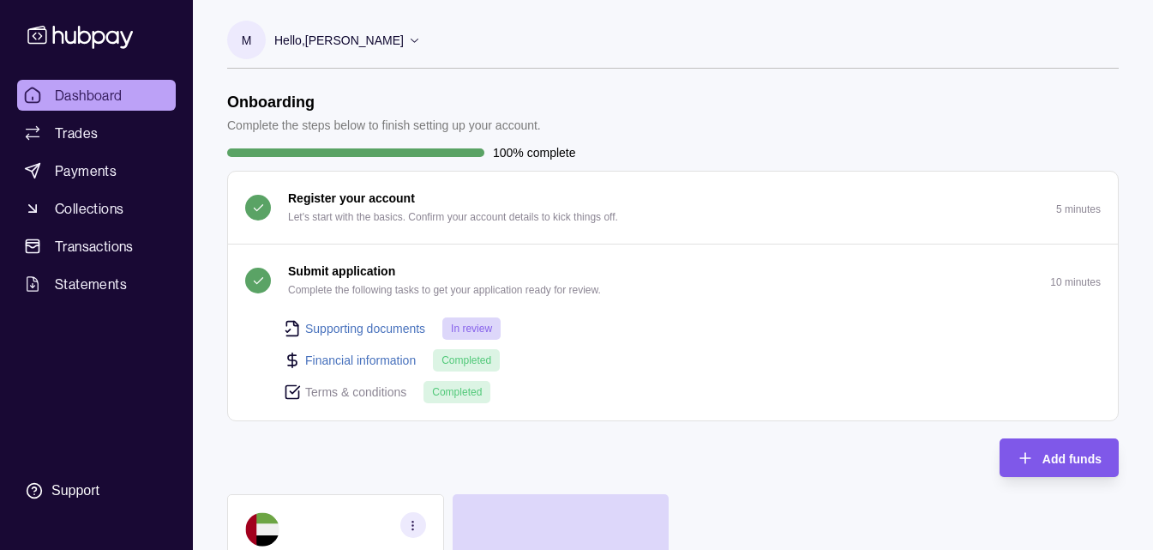
click at [1058, 452] on span "Add funds" at bounding box center [1072, 459] width 59 height 14
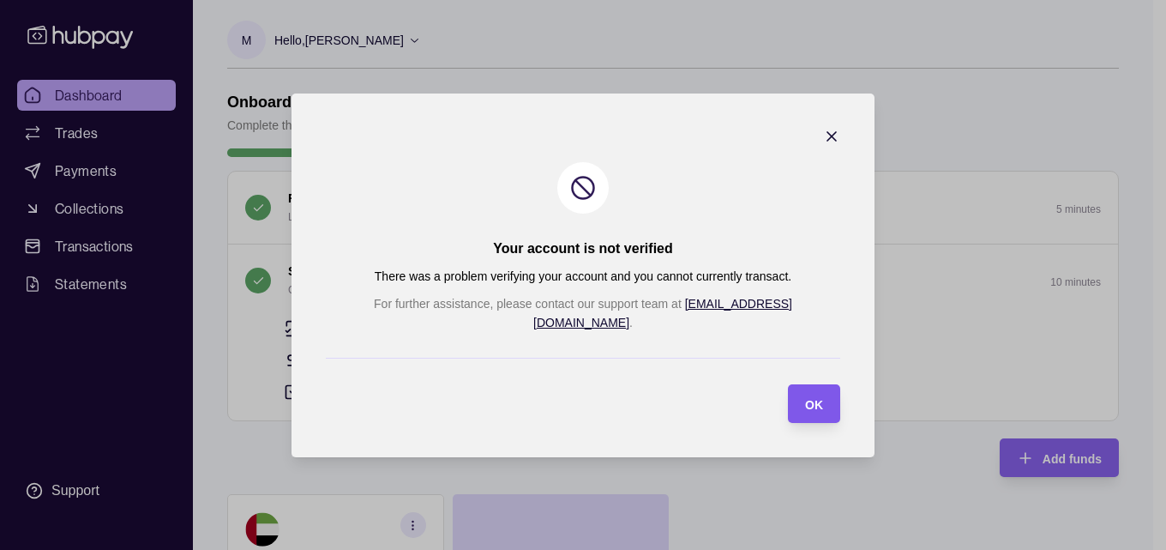
click at [788, 401] on section "OK" at bounding box center [814, 403] width 52 height 39
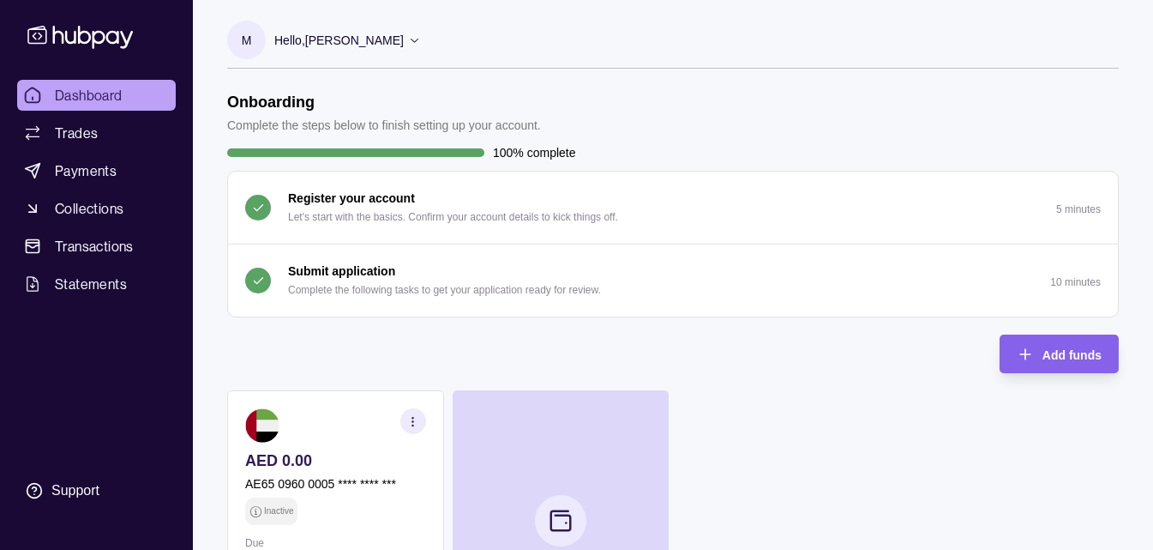
click at [617, 274] on button "Submit application Complete the following tasks to get your application ready f…" at bounding box center [673, 280] width 890 height 72
click at [726, 282] on button "Submit application Complete the following tasks to get your application ready f…" at bounding box center [673, 280] width 890 height 72
click at [498, 274] on div "Submit application Complete the following tasks to get your application ready f…" at bounding box center [444, 281] width 313 height 38
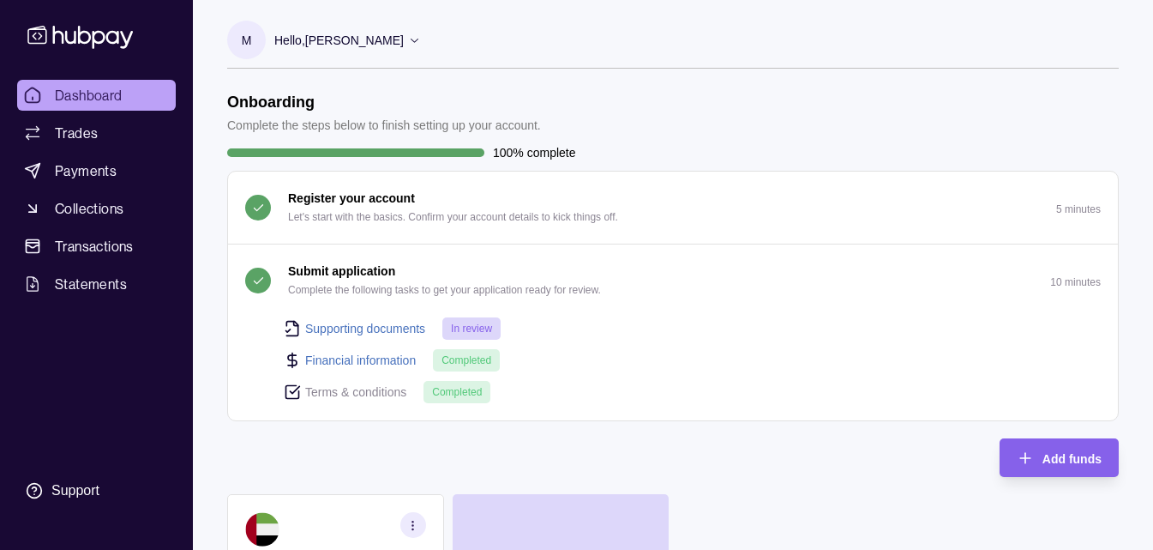
click at [396, 329] on link "Supporting documents" at bounding box center [365, 328] width 120 height 19
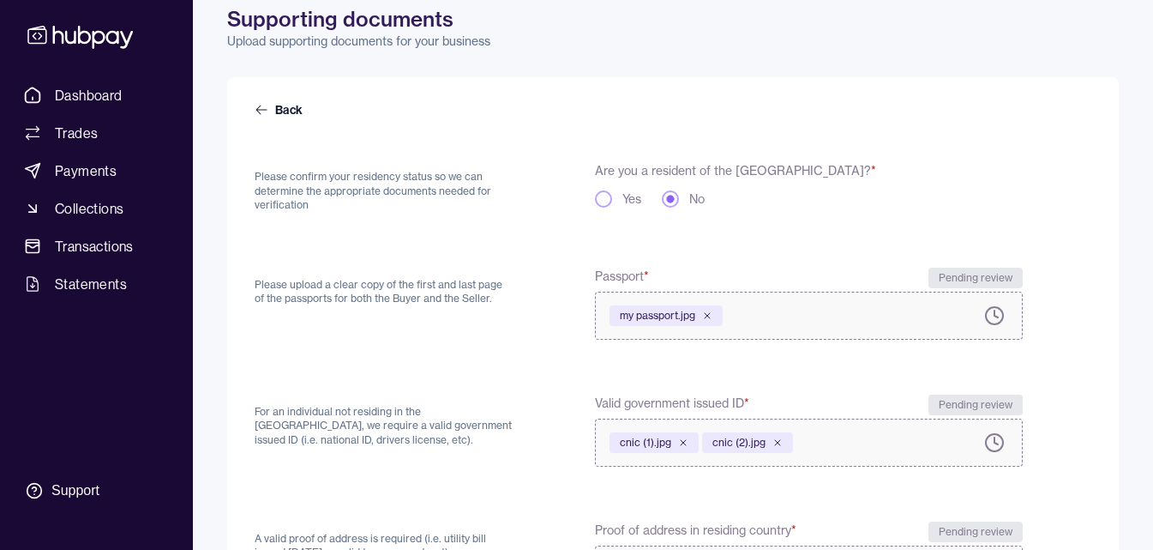
scroll to position [80, 0]
click at [994, 319] on icon at bounding box center [994, 316] width 21 height 21
click at [124, 88] on link "Dashboard" at bounding box center [96, 95] width 159 height 31
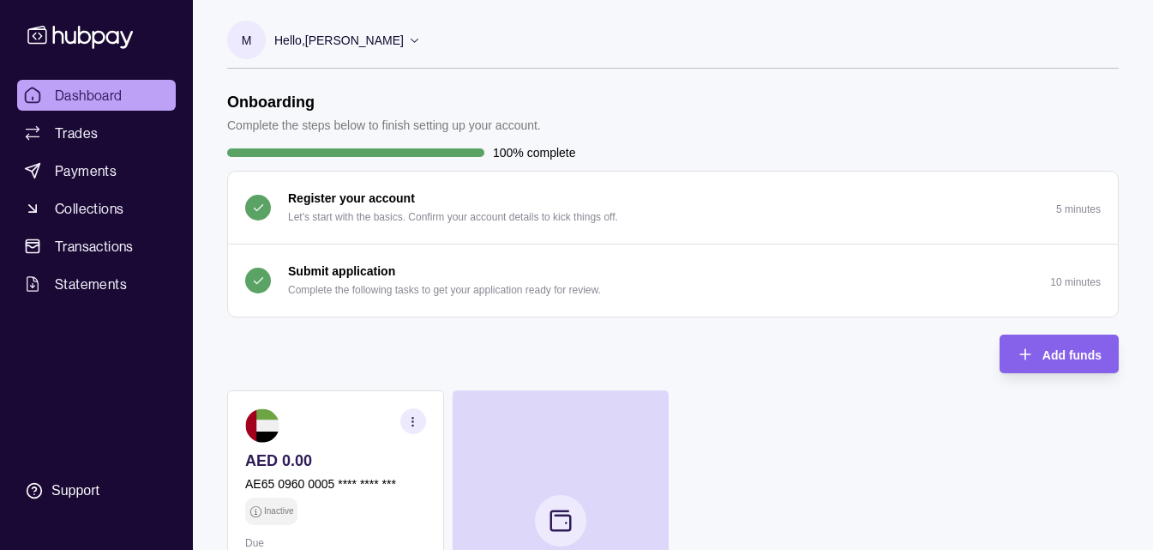
click at [460, 279] on div "Submit application Complete the following tasks to get your application ready f…" at bounding box center [444, 281] width 313 height 38
click at [472, 271] on div "Submit application Complete the following tasks to get your application ready f…" at bounding box center [444, 281] width 313 height 38
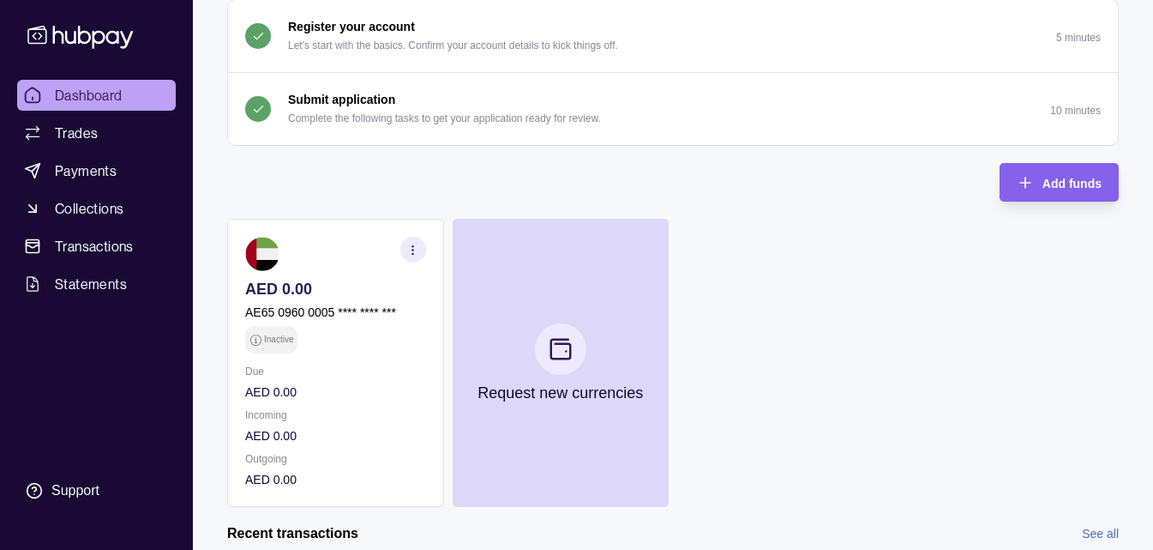
scroll to position [86, 0]
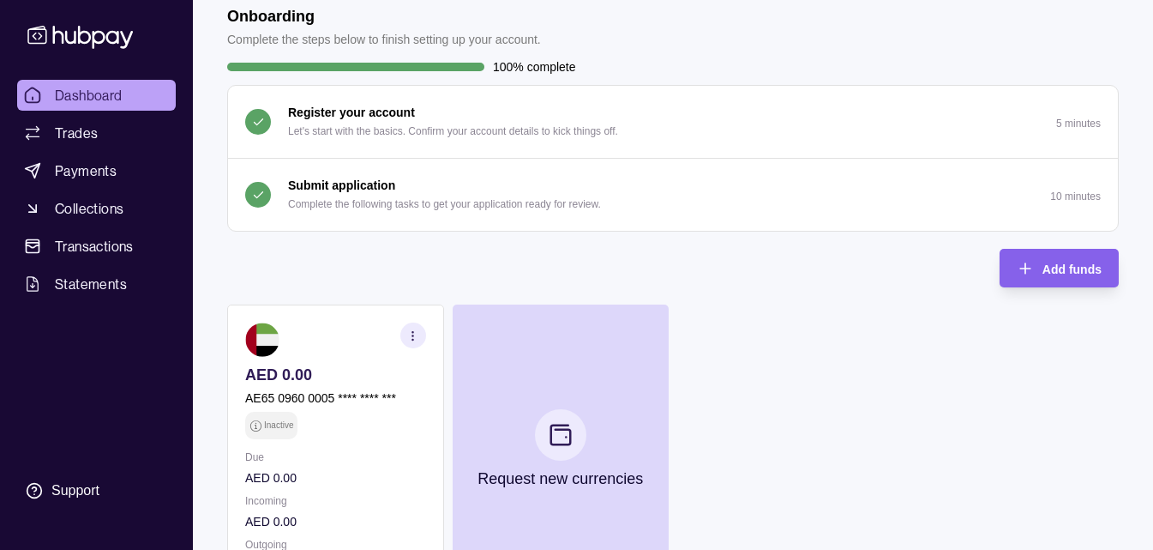
click at [404, 181] on div "Submit application Complete the following tasks to get your application ready f…" at bounding box center [444, 195] width 313 height 38
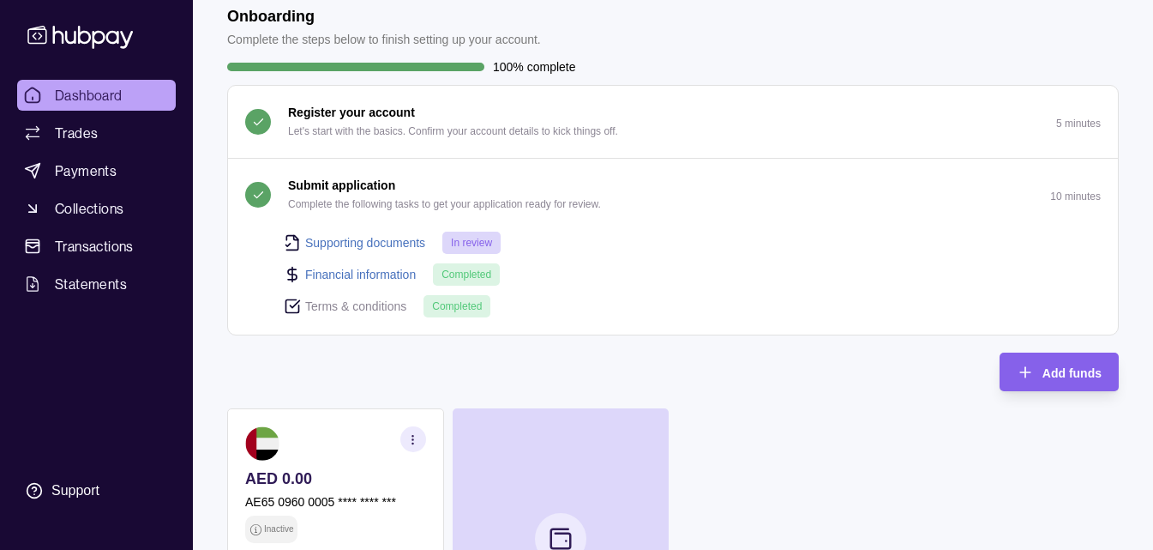
click at [459, 238] on span "In review" at bounding box center [471, 243] width 41 height 12
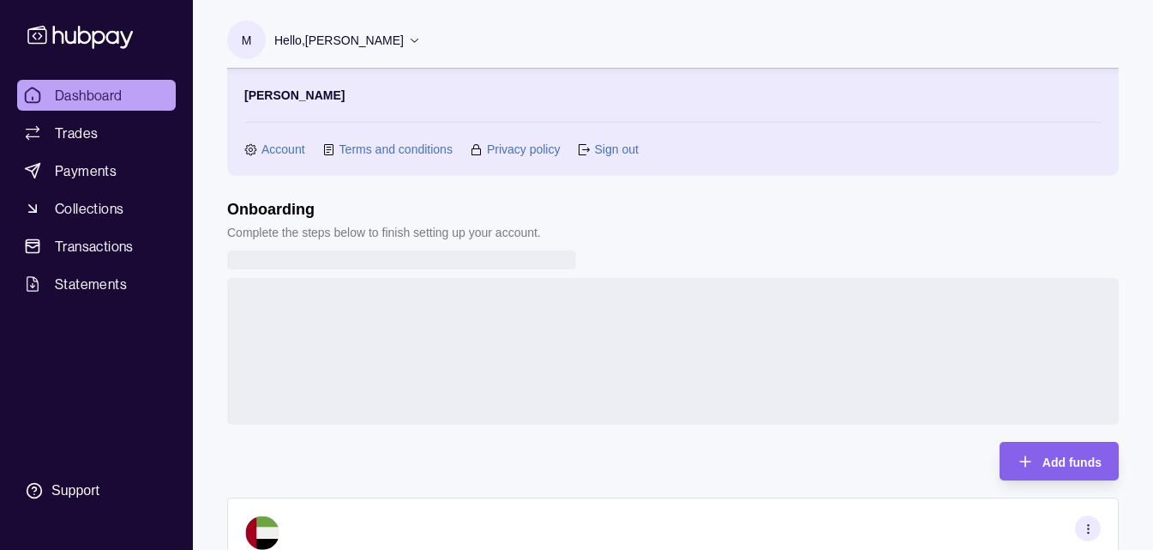
scroll to position [13, 0]
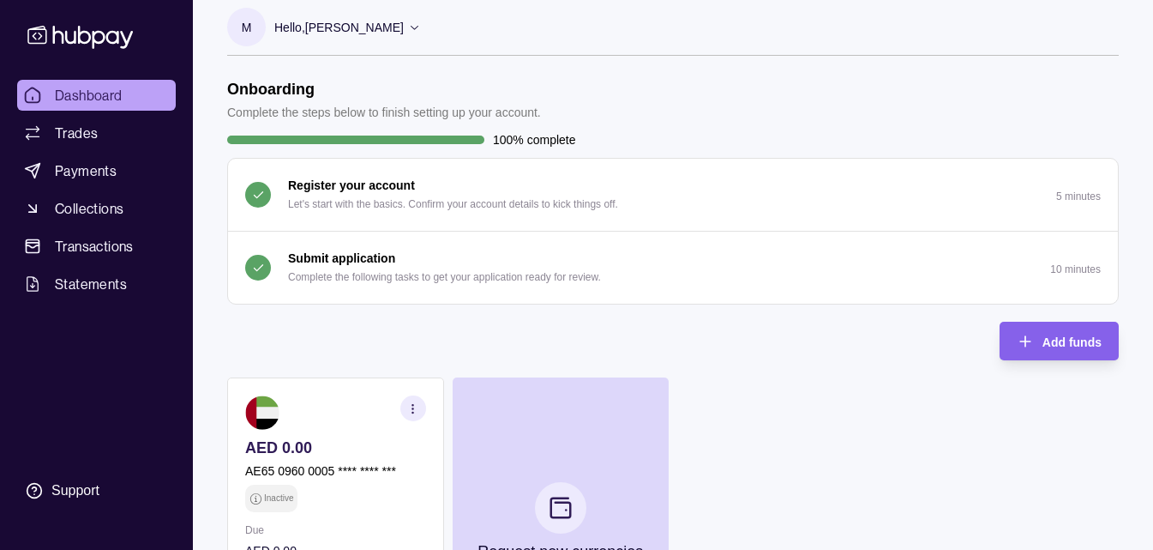
click at [696, 271] on button "Submit application Complete the following tasks to get your application ready f…" at bounding box center [673, 268] width 890 height 72
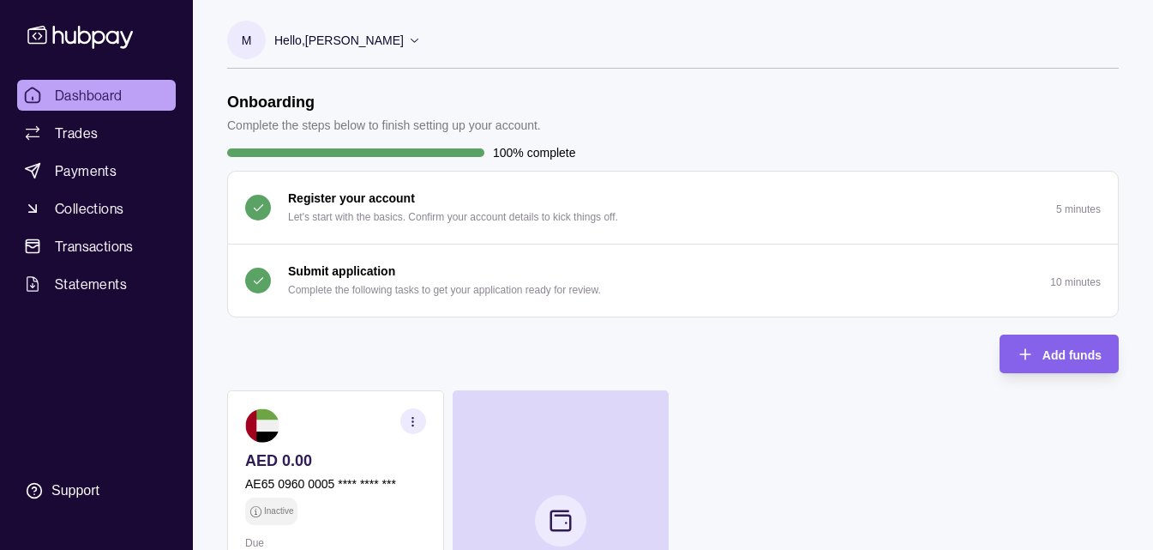
click at [351, 280] on p "Submit application" at bounding box center [341, 271] width 107 height 19
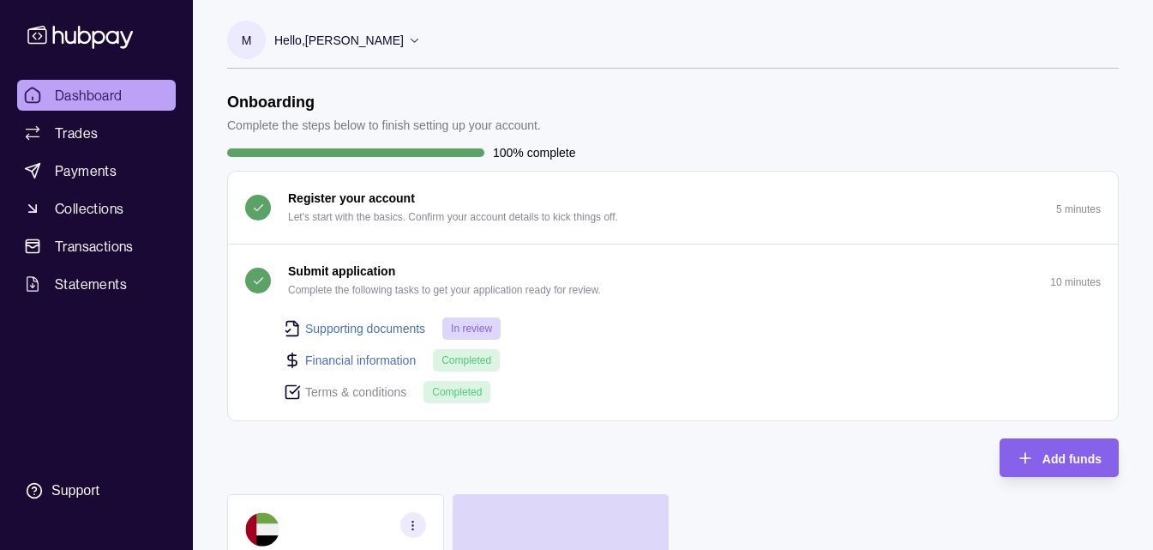
click at [351, 280] on p "Submit application" at bounding box center [341, 271] width 107 height 19
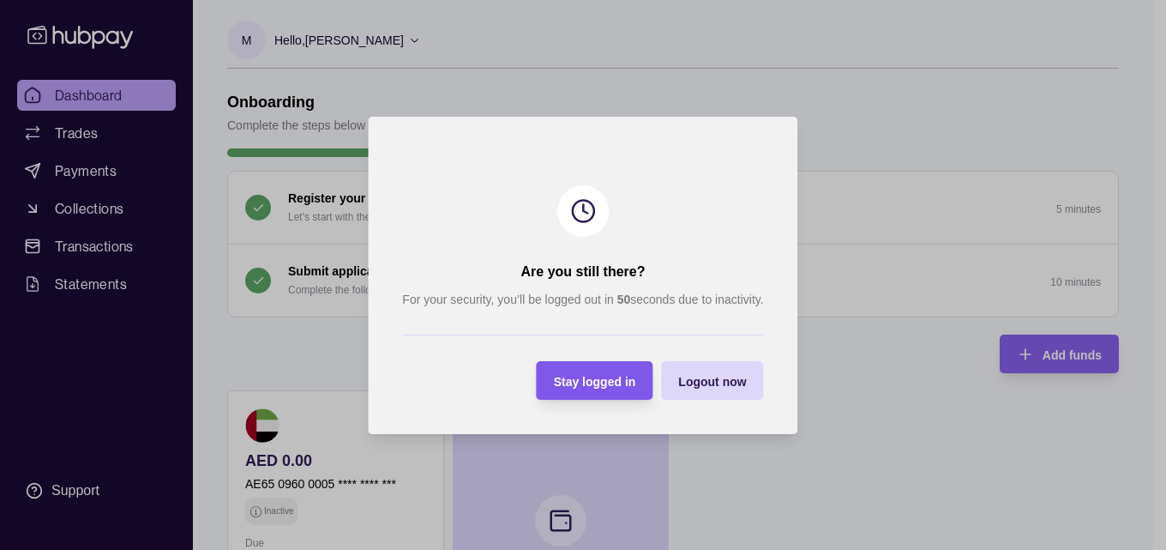
click at [581, 364] on div "Stay logged in" at bounding box center [582, 380] width 108 height 39
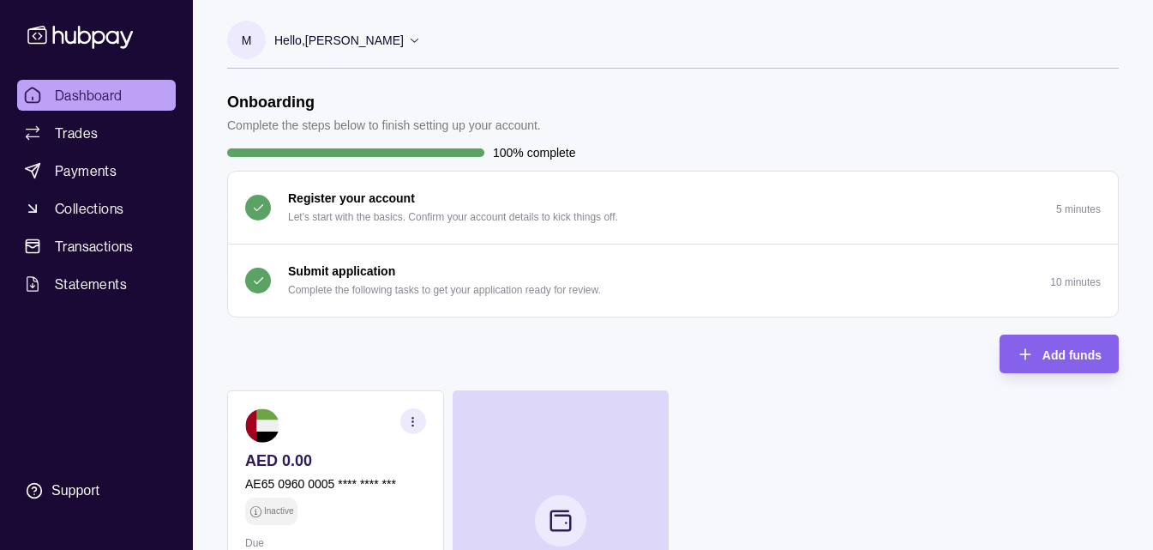
click at [403, 291] on p "Complete the following tasks to get your application ready for review." at bounding box center [444, 289] width 313 height 19
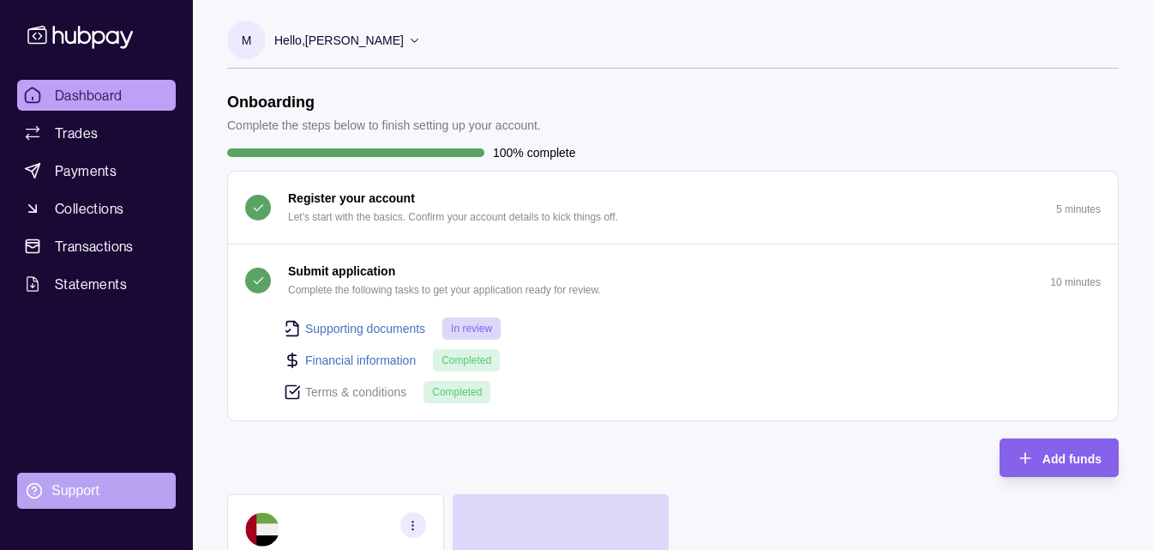
click at [88, 481] on div "Support" at bounding box center [75, 490] width 48 height 19
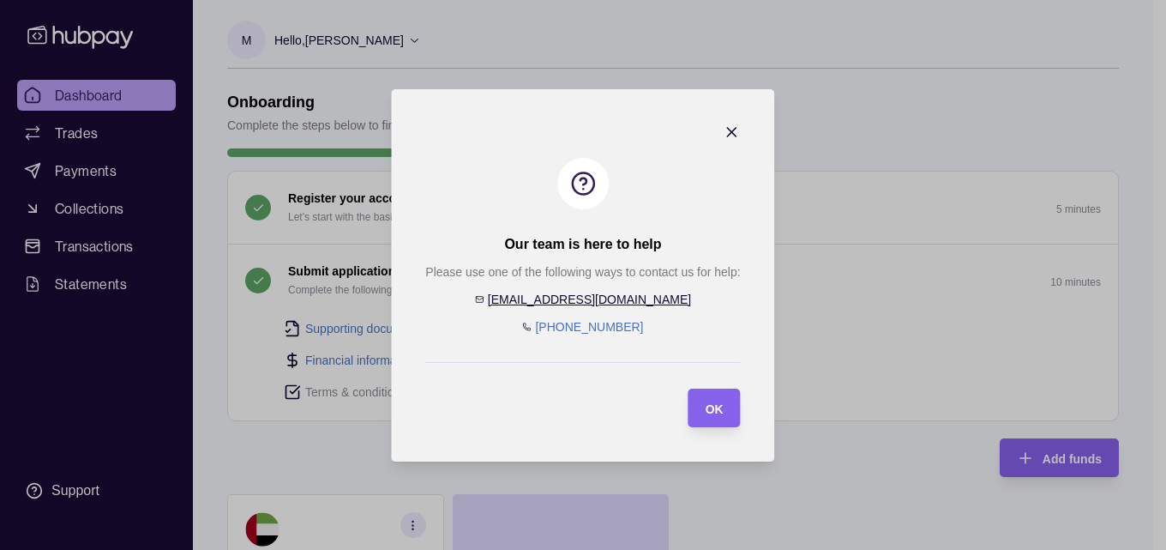
click at [605, 302] on link "help@hubpay.ae" at bounding box center [589, 299] width 203 height 14
drag, startPoint x: 601, startPoint y: 299, endPoint x: 547, endPoint y: 295, distance: 54.2
click at [547, 295] on div "Please use one of the following ways to contact us for help: help@hubpay.ae +97…" at bounding box center [582, 299] width 315 height 74
copy link "help@hubpay.ae"
click at [738, 125] on icon "button" at bounding box center [732, 131] width 17 height 17
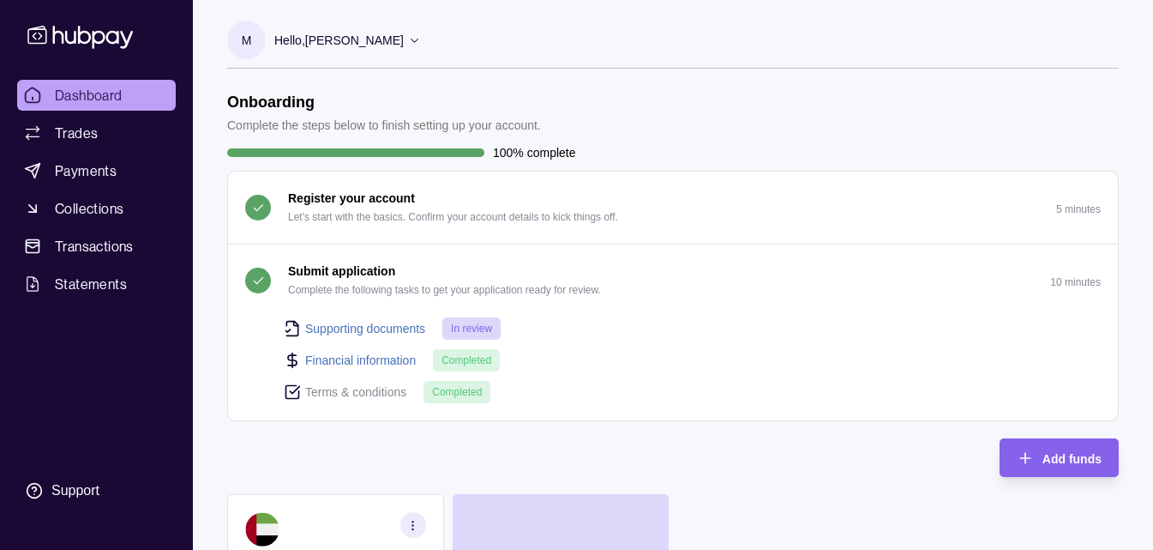
scroll to position [257, 0]
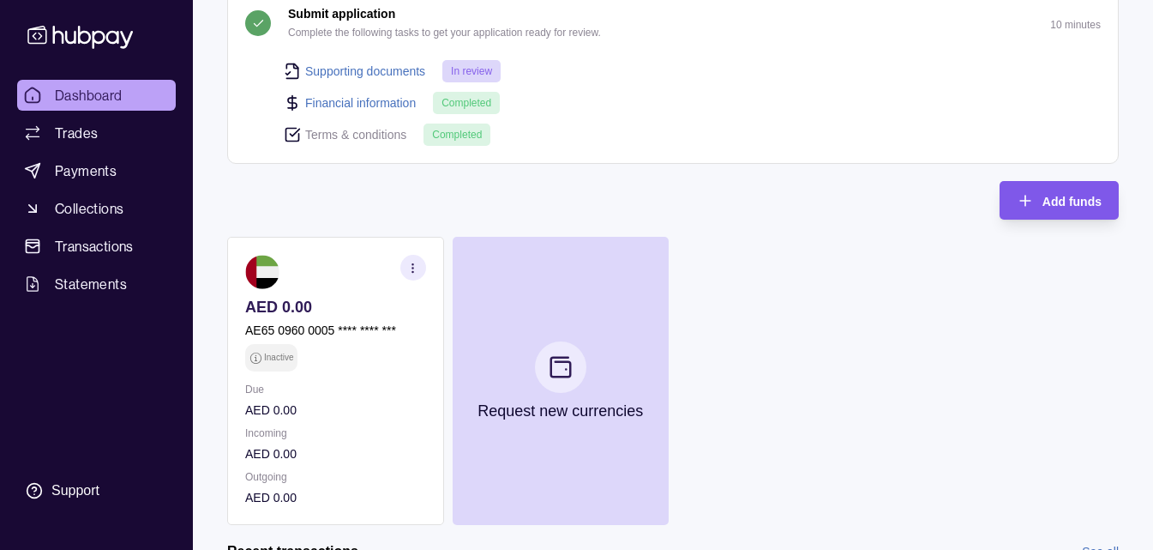
click at [1022, 192] on icon "button" at bounding box center [1025, 200] width 17 height 17
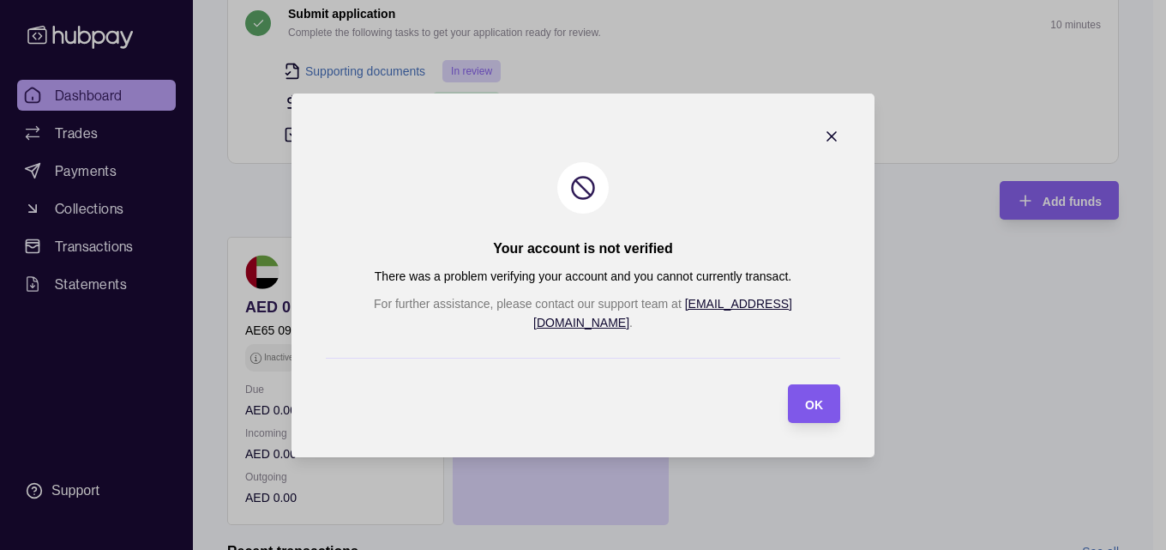
click at [805, 393] on div "OK" at bounding box center [814, 403] width 18 height 21
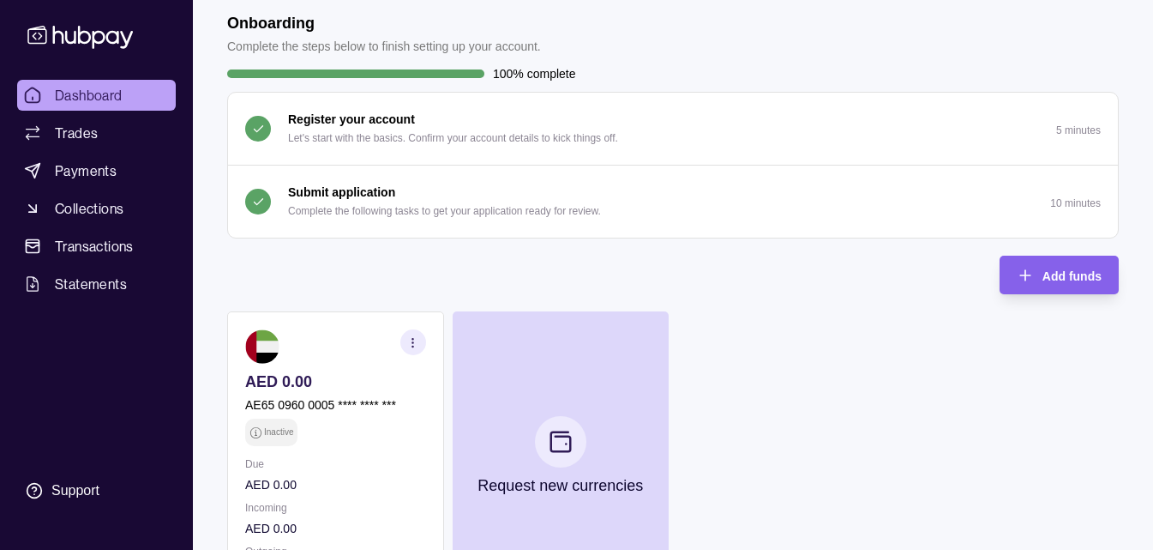
scroll to position [99, 0]
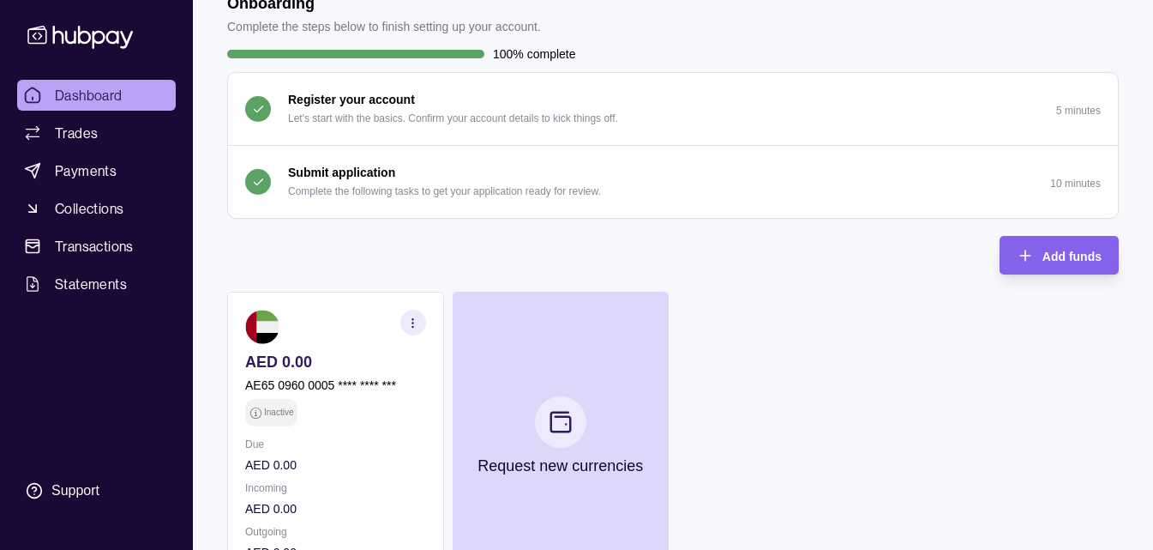
click at [834, 159] on button "Submit application Complete the following tasks to get your application ready f…" at bounding box center [673, 182] width 890 height 72
